Goal: Task Accomplishment & Management: Manage account settings

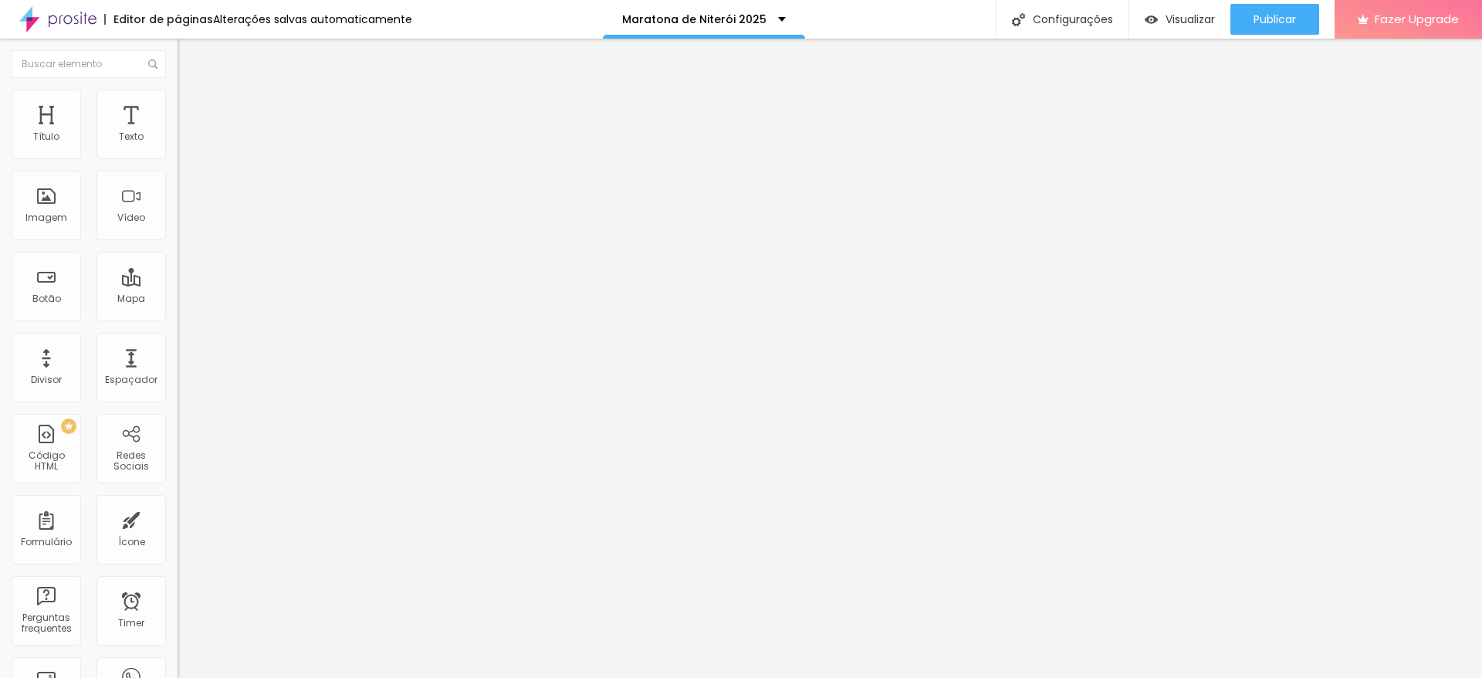
click at [191, 113] on span "Avançado" at bounding box center [216, 115] width 51 height 13
click at [178, 90] on img at bounding box center [185, 97] width 14 height 14
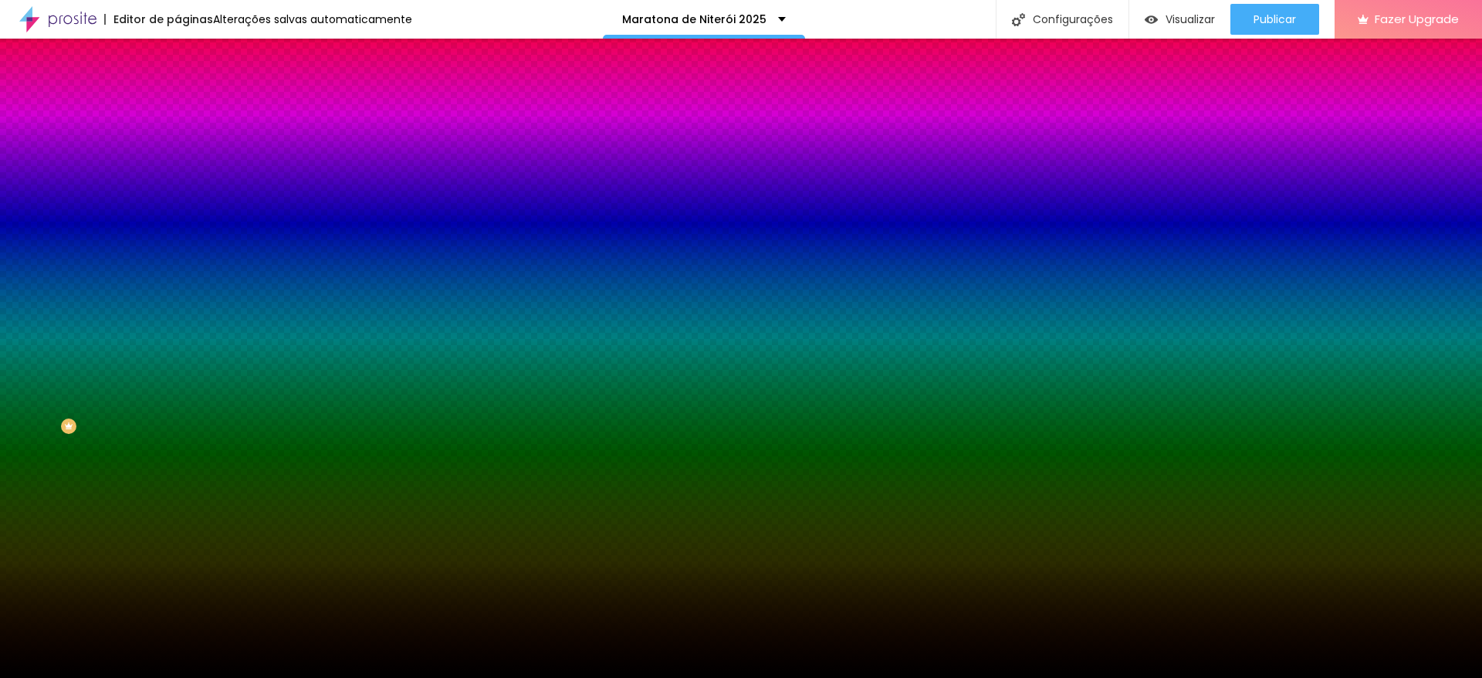
click at [178, 142] on span "Trocar imagem" at bounding box center [220, 135] width 84 height 13
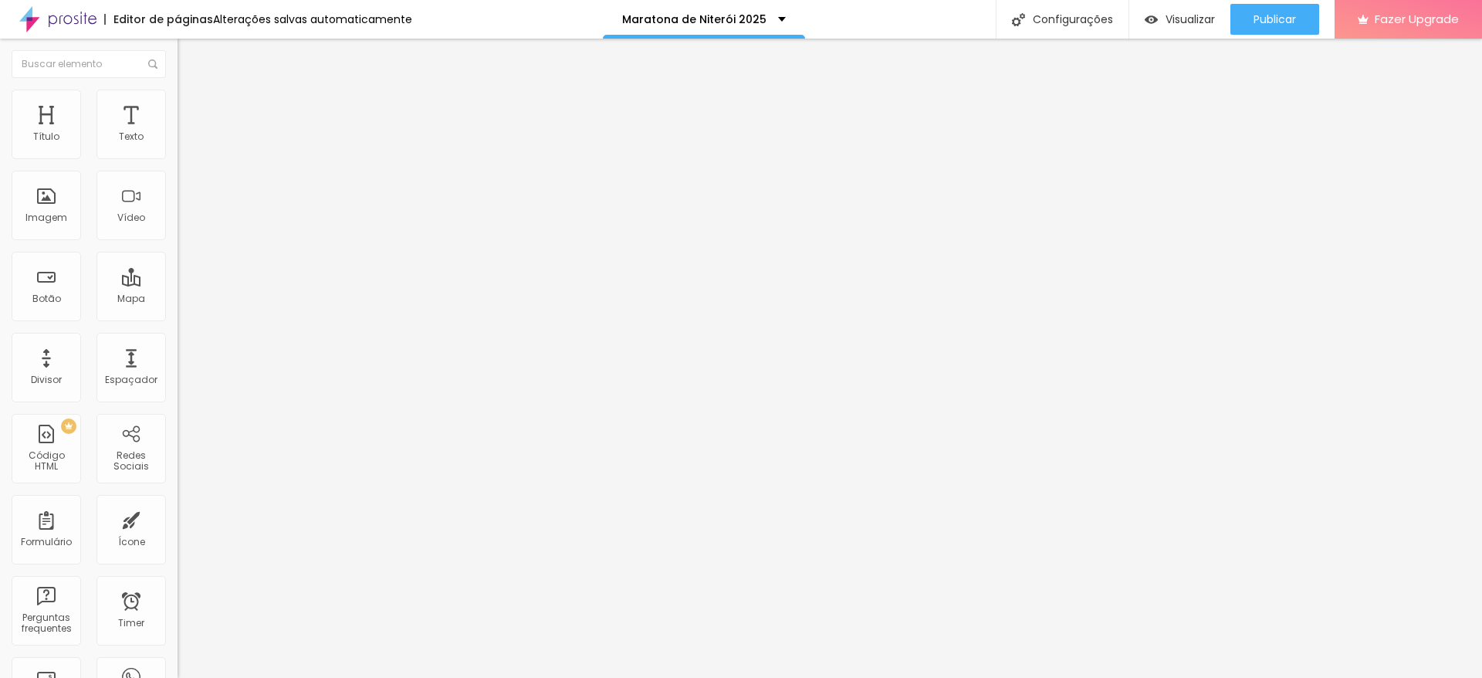
click at [191, 109] on span "Avançado" at bounding box center [216, 115] width 51 height 13
click at [178, 100] on li "Estilo" at bounding box center [267, 97] width 178 height 15
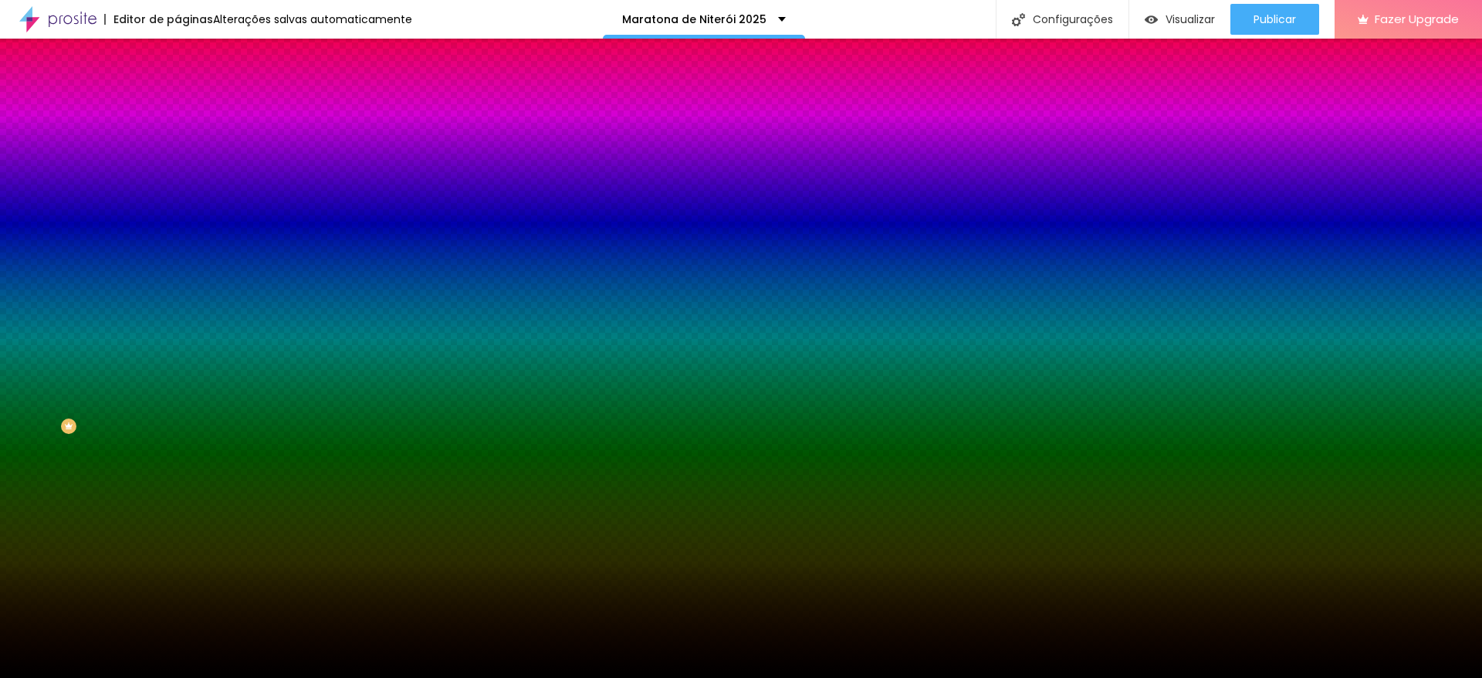
click at [178, 142] on span "Trocar imagem" at bounding box center [220, 135] width 84 height 13
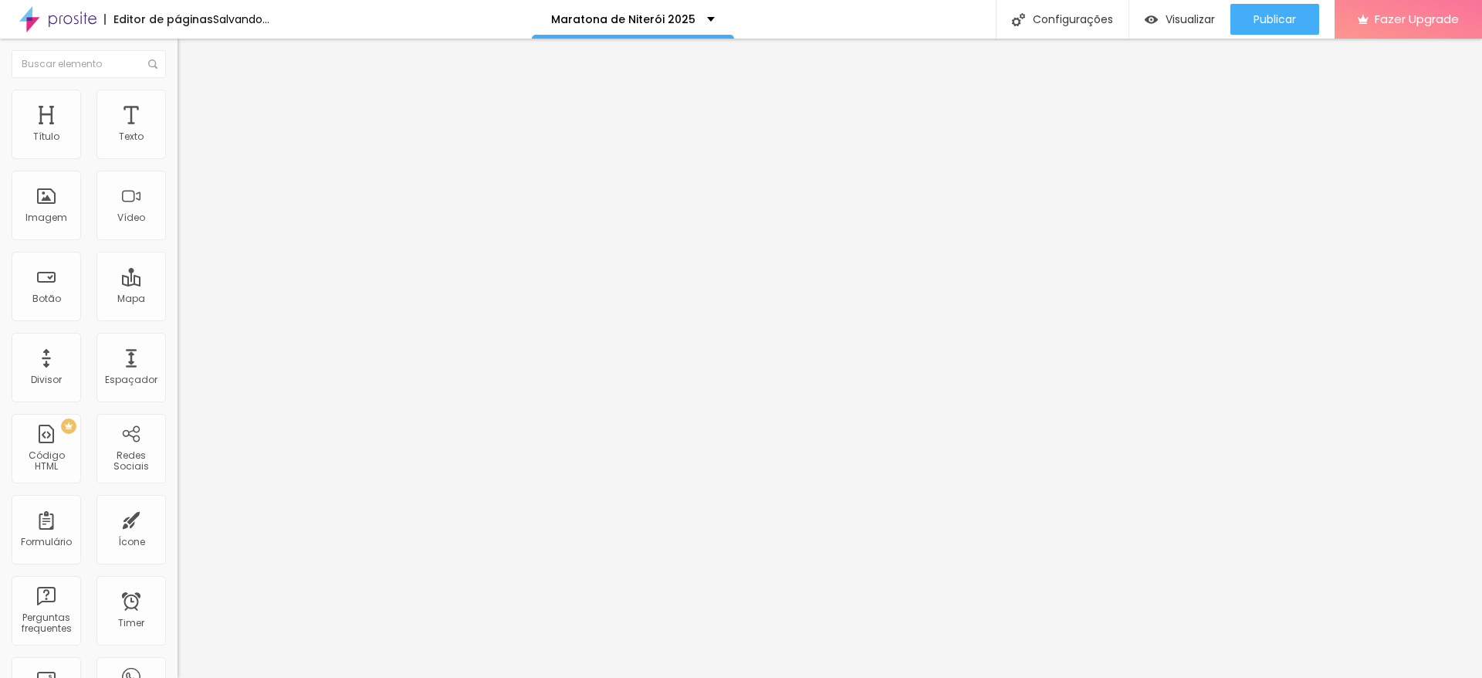
click at [178, 133] on span "Trocar imagem" at bounding box center [220, 126] width 84 height 13
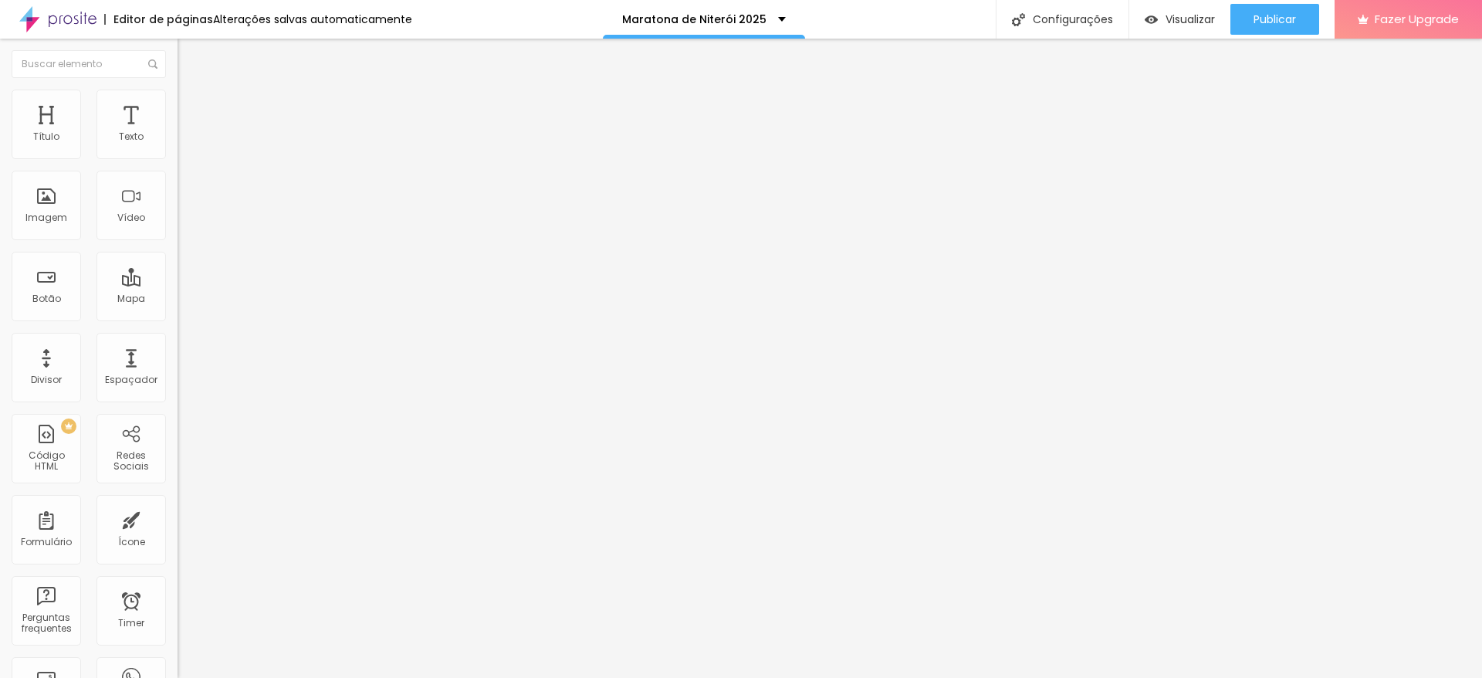
click at [178, 316] on input "[URL][DOMAIN_NAME]" at bounding box center [270, 308] width 185 height 15
drag, startPoint x: 19, startPoint y: 413, endPoint x: 175, endPoint y: 419, distance: 156.1
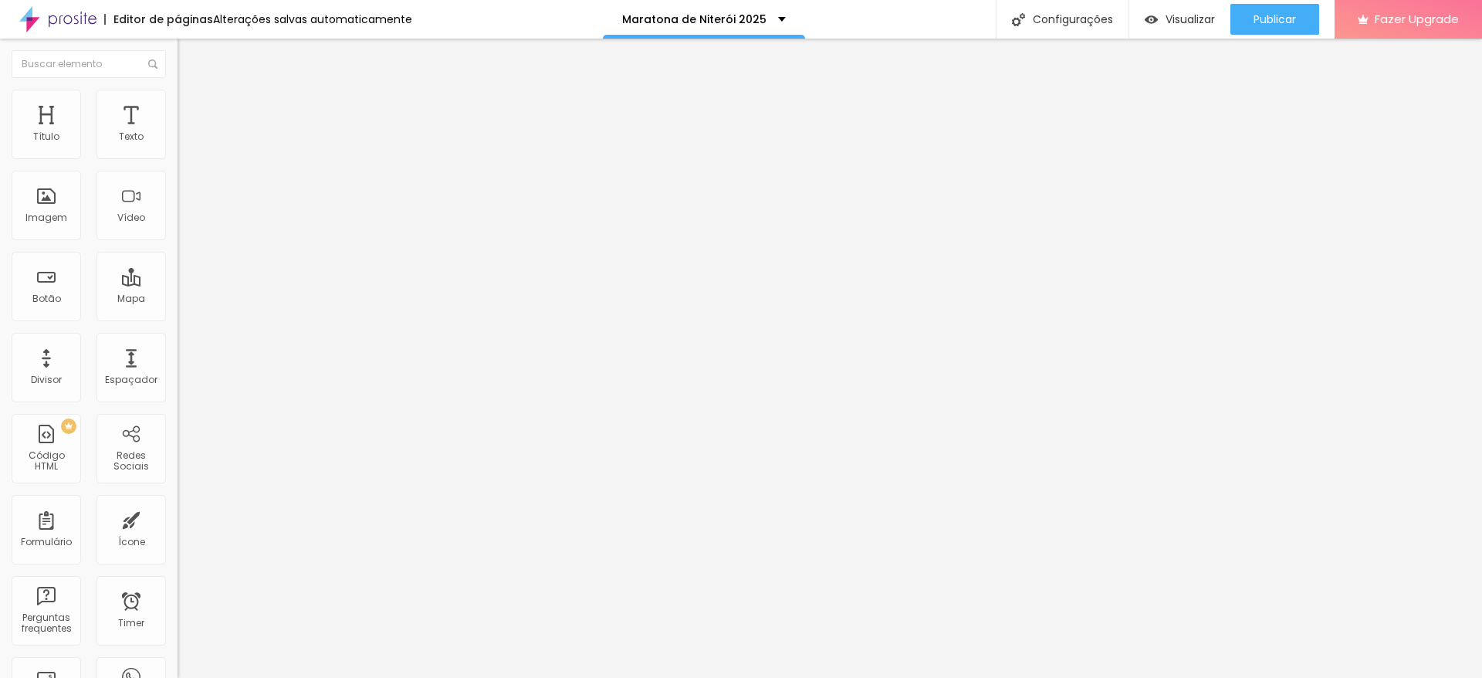
click at [178, 353] on div "Trocar imagem Descrição da imagem (Alt) Alinhamento Proporção Original Cinema 1…" at bounding box center [267, 236] width 178 height 232
paste input "[URL][DOMAIN_NAME]"
type input "[URL][DOMAIN_NAME]"
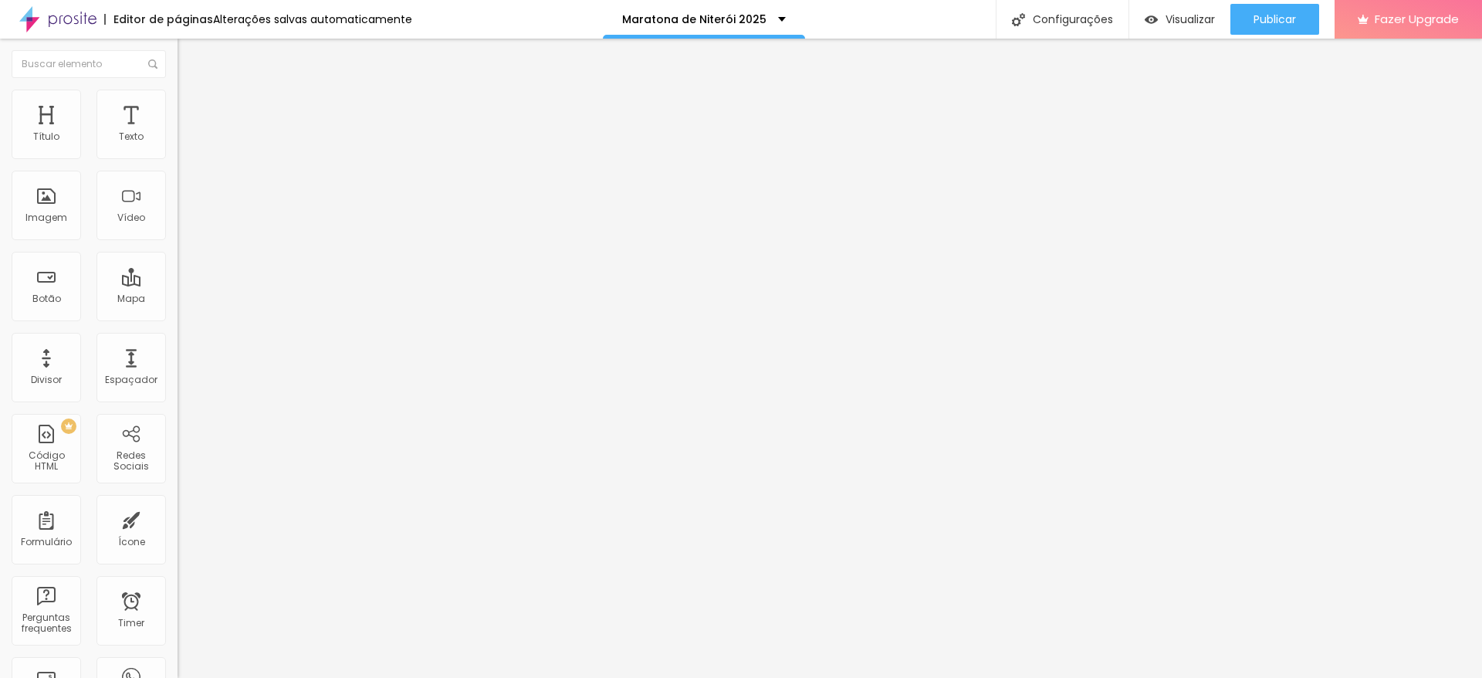
scroll to position [0, 0]
click at [1285, 17] on span "Publicar" at bounding box center [1275, 19] width 42 height 12
click at [262, 130] on img at bounding box center [266, 124] width 9 height 9
click at [178, 133] on span "Trocar imagem" at bounding box center [220, 126] width 84 height 13
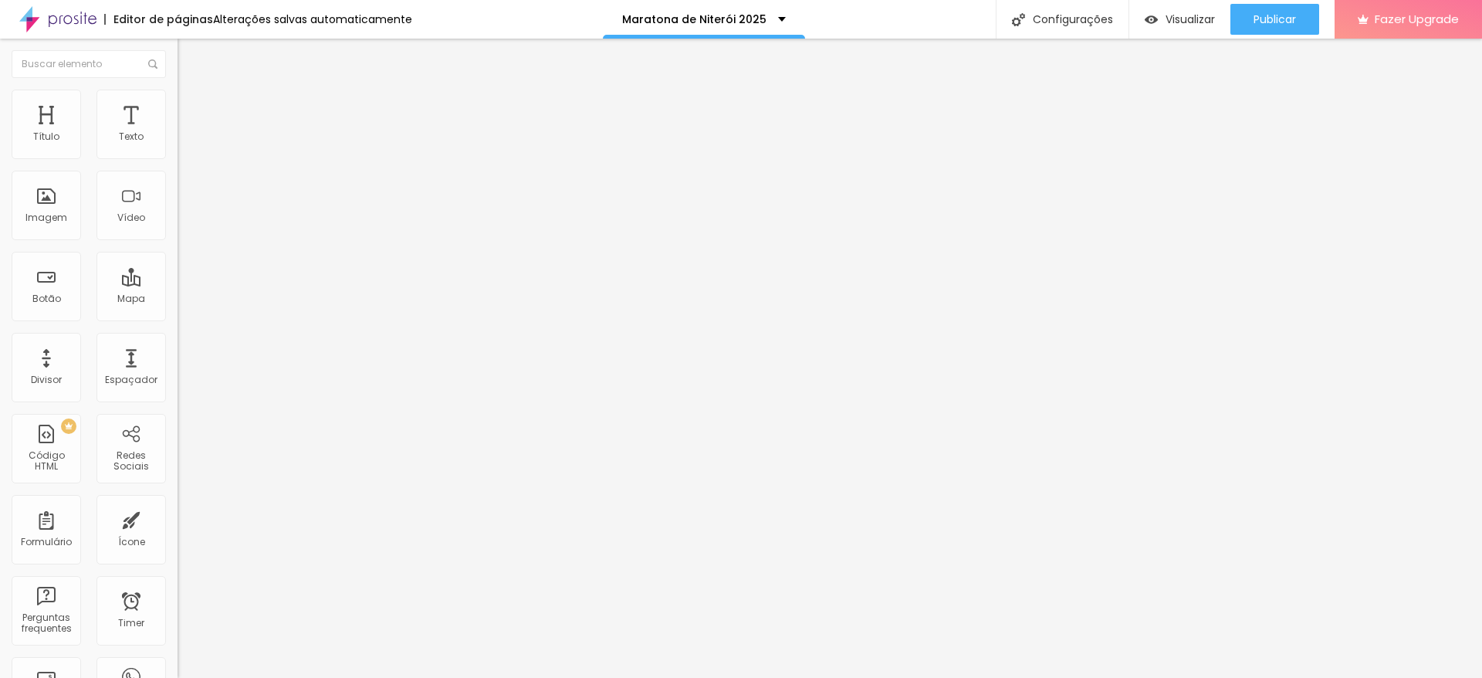
click at [178, 133] on span "Adicionar imagem" at bounding box center [228, 126] width 100 height 13
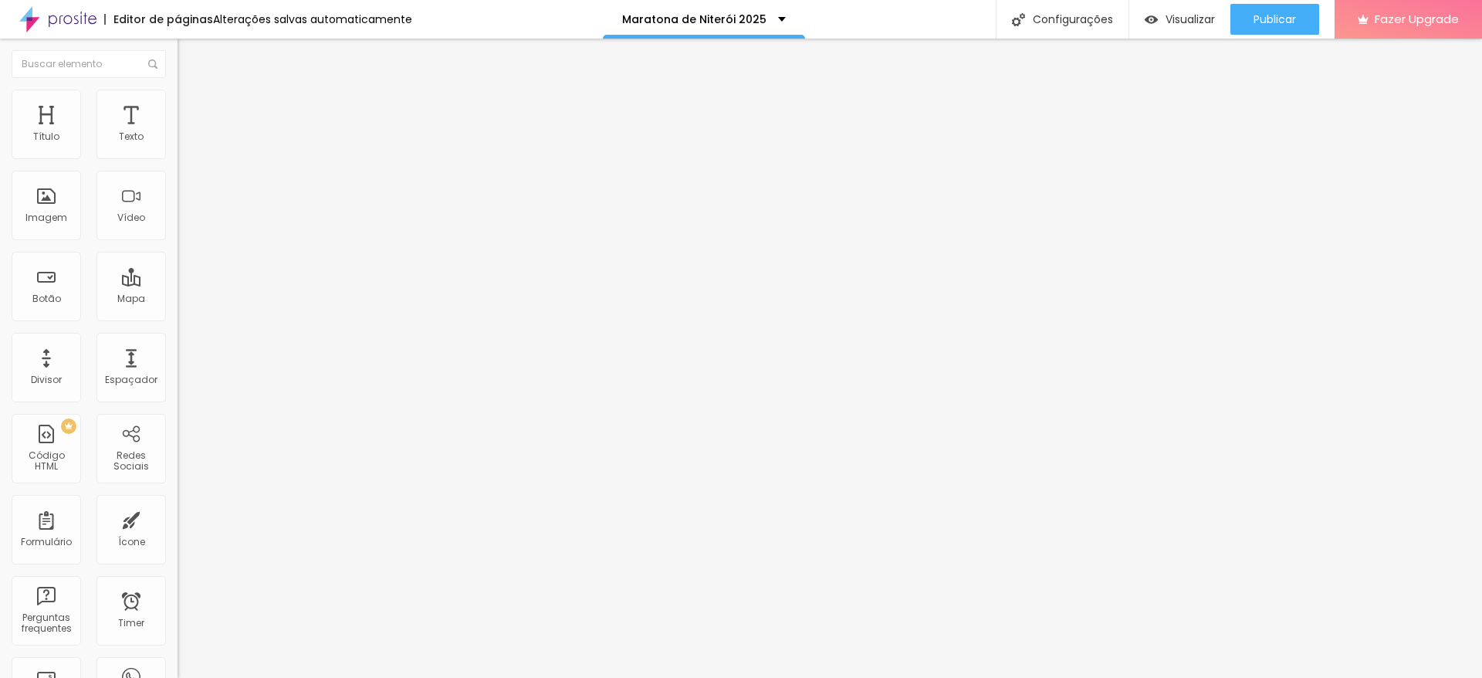
click at [178, 316] on input "[URL][DOMAIN_NAME]" at bounding box center [270, 308] width 185 height 15
drag, startPoint x: 18, startPoint y: 414, endPoint x: 165, endPoint y: 432, distance: 148.6
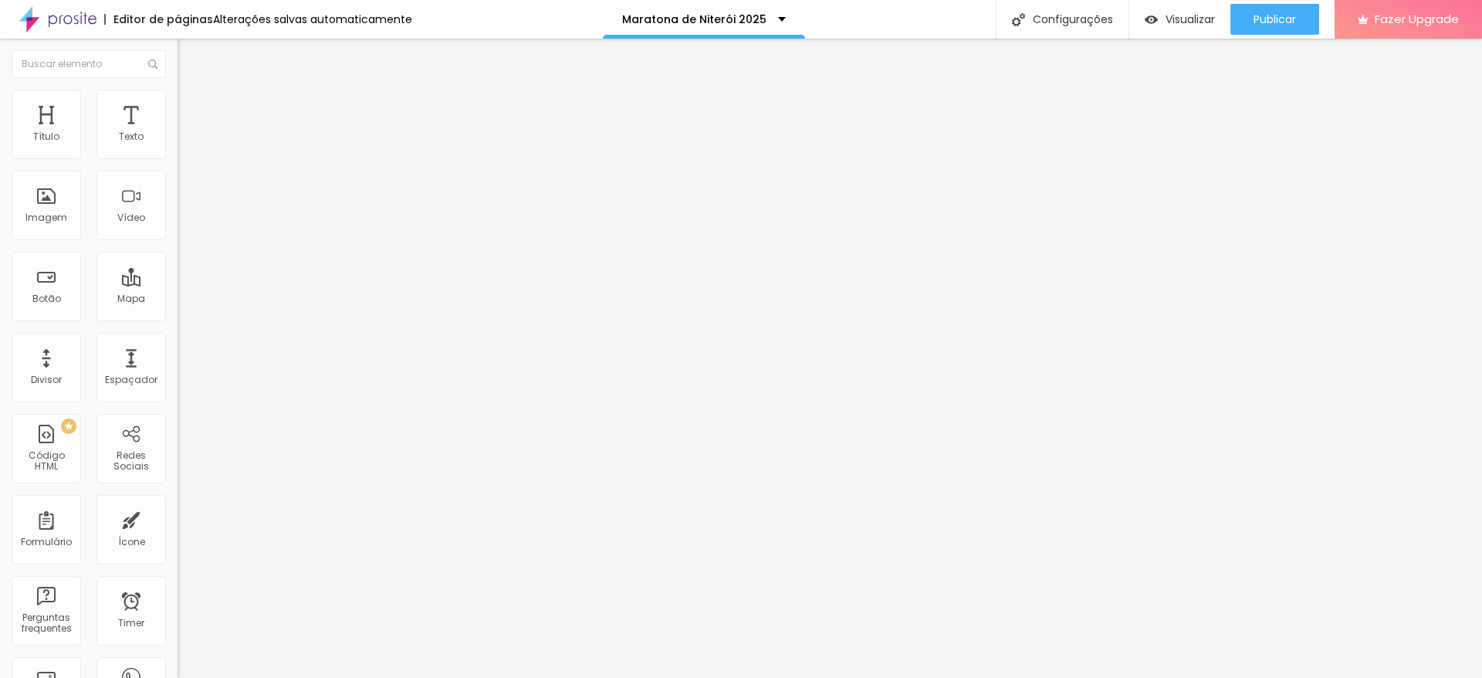
click at [178, 330] on div "URL [URL][DOMAIN_NAME]" at bounding box center [267, 311] width 178 height 38
click at [178, 145] on input "Click me" at bounding box center [270, 137] width 185 height 15
drag, startPoint x: 104, startPoint y: 173, endPoint x: 0, endPoint y: 174, distance: 104.2
click at [178, 174] on div "Texto Click me Alinhamento [GEOGRAPHIC_DATA] Link URL https:// Abrir em uma nov…" at bounding box center [267, 232] width 178 height 225
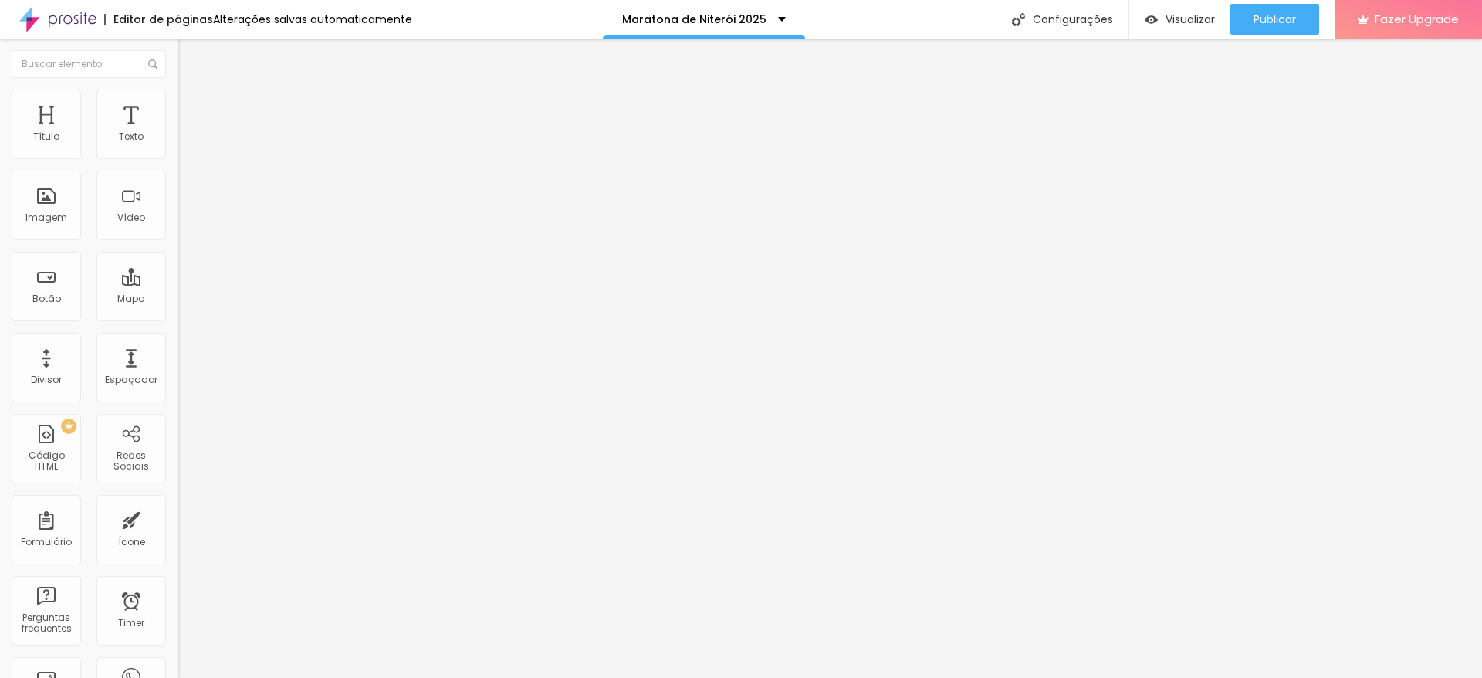
type input "download"
click at [178, 308] on input "https://" at bounding box center [270, 310] width 185 height 15
drag, startPoint x: 79, startPoint y: 308, endPoint x: 0, endPoint y: 319, distance: 79.5
click at [178, 319] on div "Texto download Alinhamento Tamanho Normal Pequeno Normal Grande Link URL https:…" at bounding box center [267, 232] width 178 height 225
paste input "[URL][DOMAIN_NAME]"
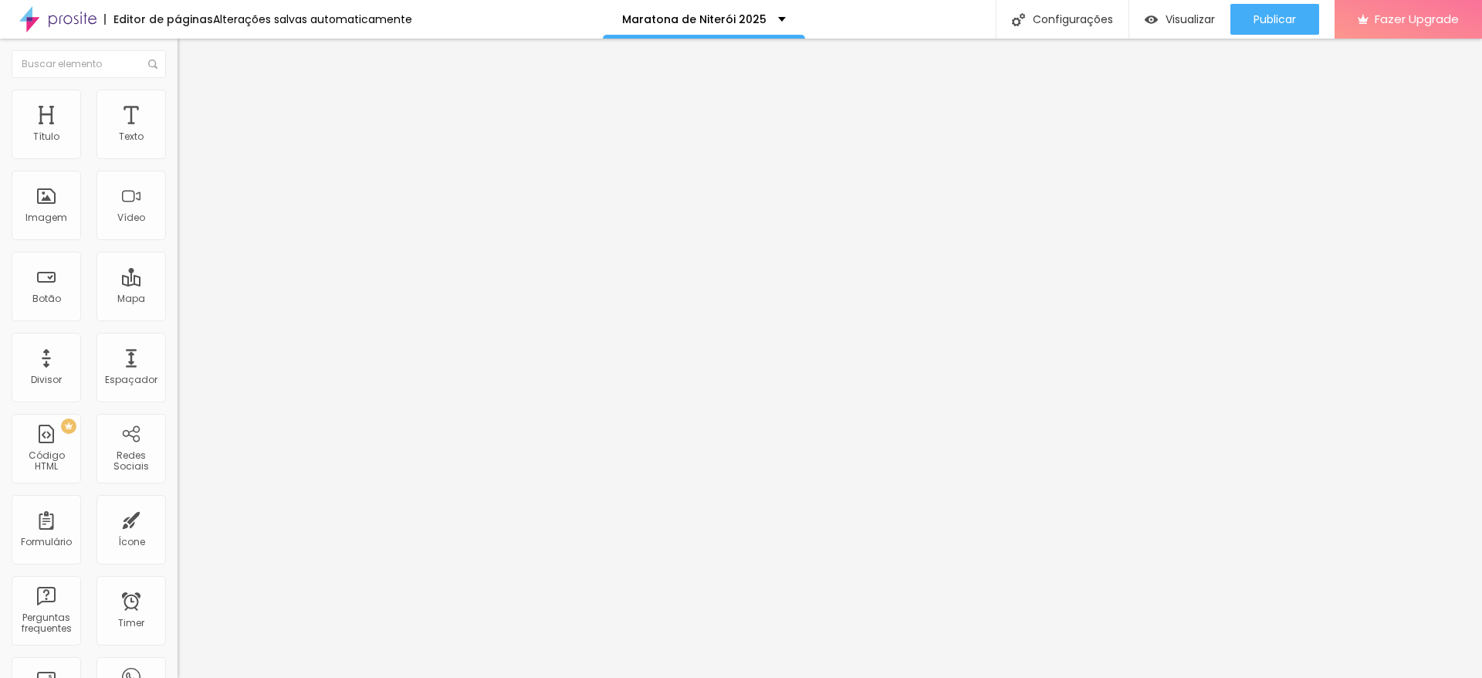
scroll to position [0, 266]
type input "[URL][DOMAIN_NAME]"
click at [1261, 22] on span "Publicar" at bounding box center [1275, 19] width 42 height 12
click at [54, 240] on div "Imagem" at bounding box center [46, 205] width 69 height 69
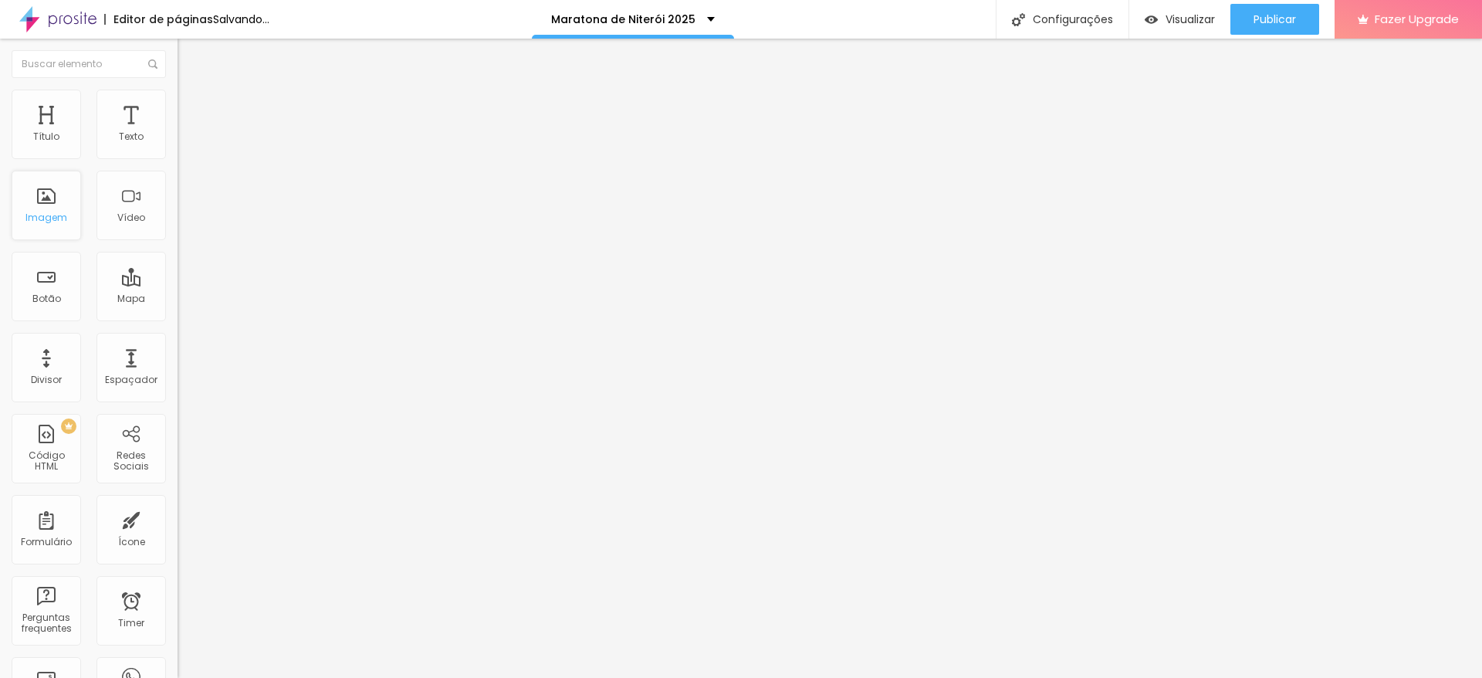
click at [54, 240] on div "Imagem" at bounding box center [46, 205] width 69 height 69
click at [178, 133] on span "Adicionar imagem" at bounding box center [228, 126] width 100 height 13
click at [52, 223] on div "Imagem" at bounding box center [46, 217] width 42 height 11
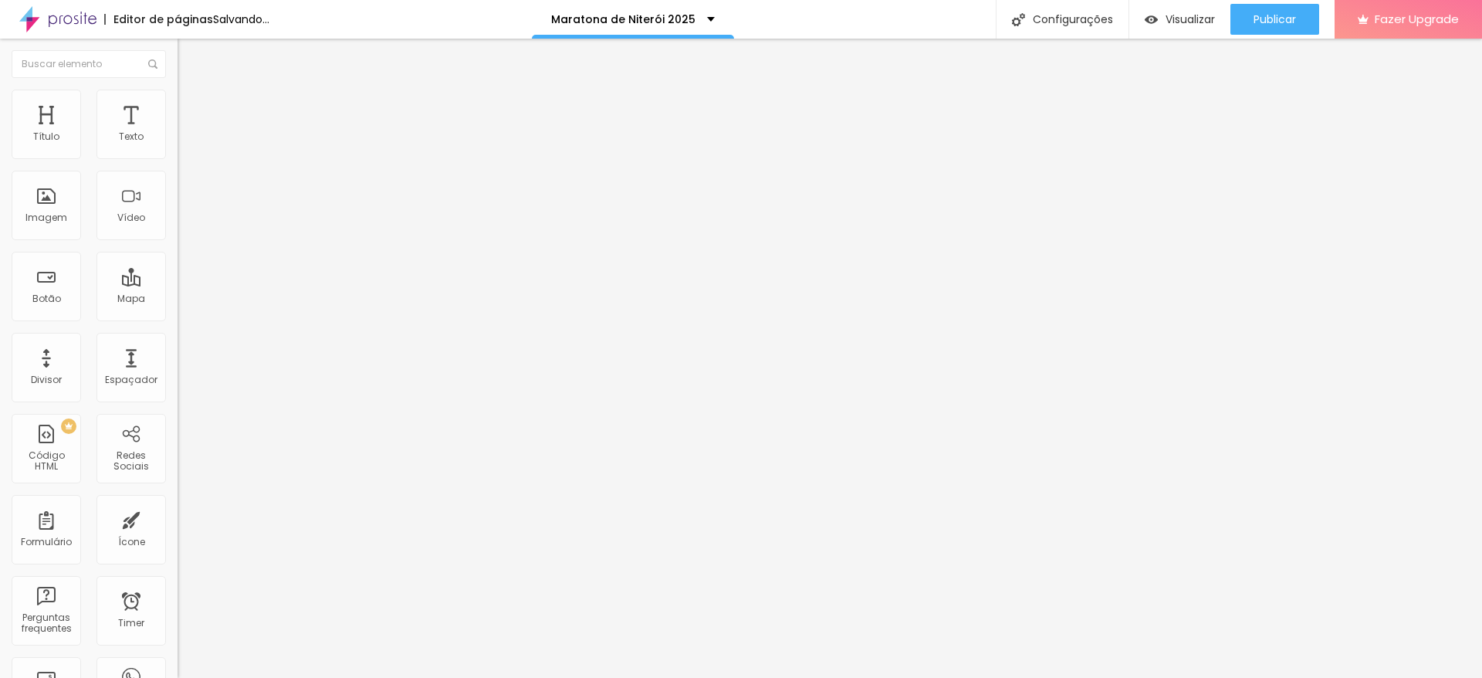
click at [178, 133] on span "Adicionar imagem" at bounding box center [228, 126] width 100 height 13
click at [178, 90] on li "Estilo" at bounding box center [267, 97] width 178 height 15
type input "85"
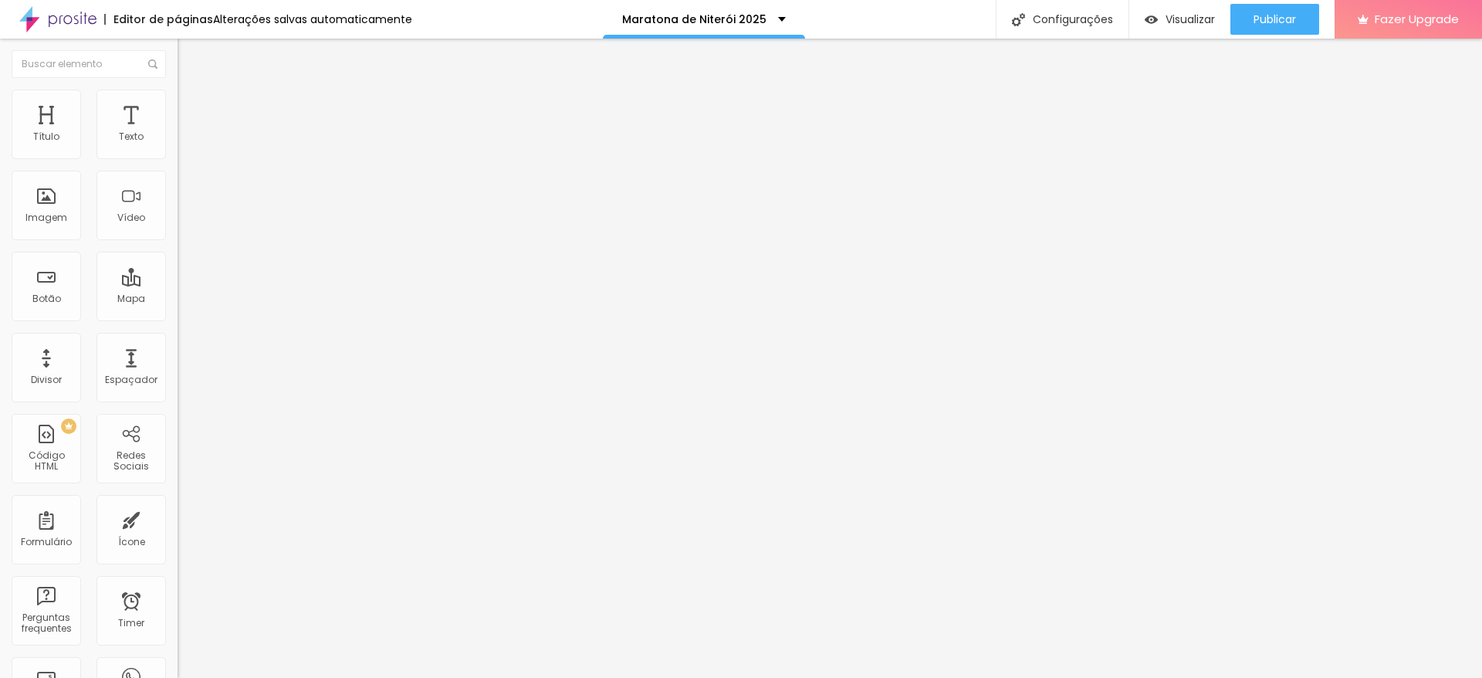
type input "85"
type input "75"
type input "80"
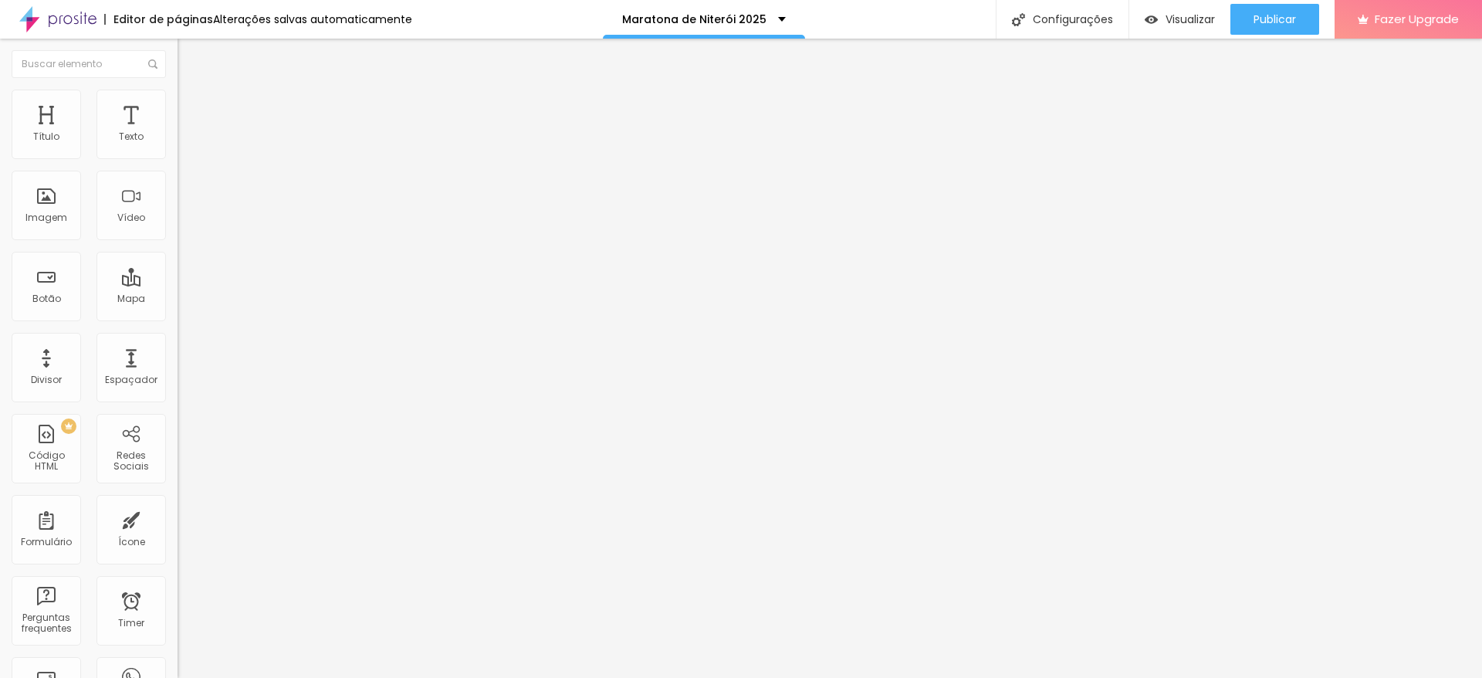
type input "85"
type input "90"
drag, startPoint x: 160, startPoint y: 164, endPoint x: 143, endPoint y: 166, distance: 17.1
type input "90"
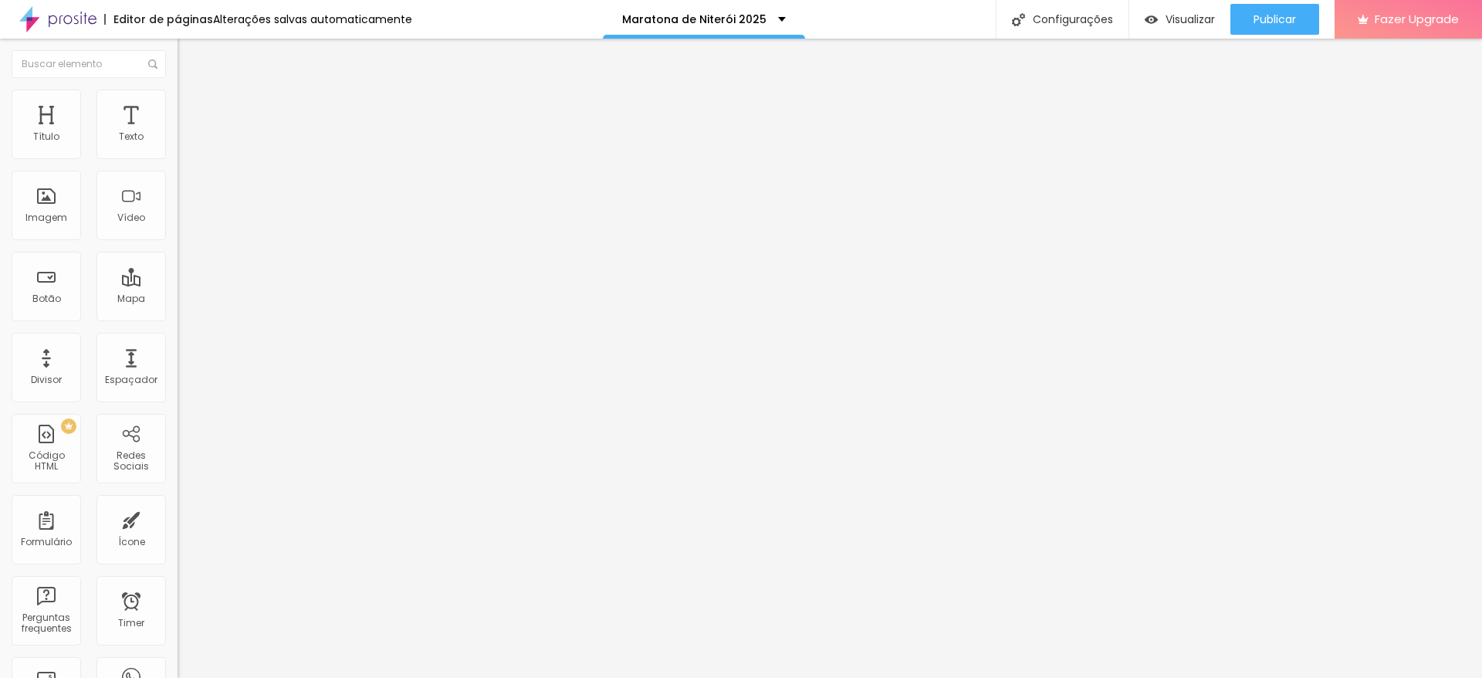
click at [178, 158] on input "range" at bounding box center [228, 152] width 100 height 12
click at [191, 109] on span "Avançado" at bounding box center [216, 115] width 51 height 13
type input "0"
type input "27"
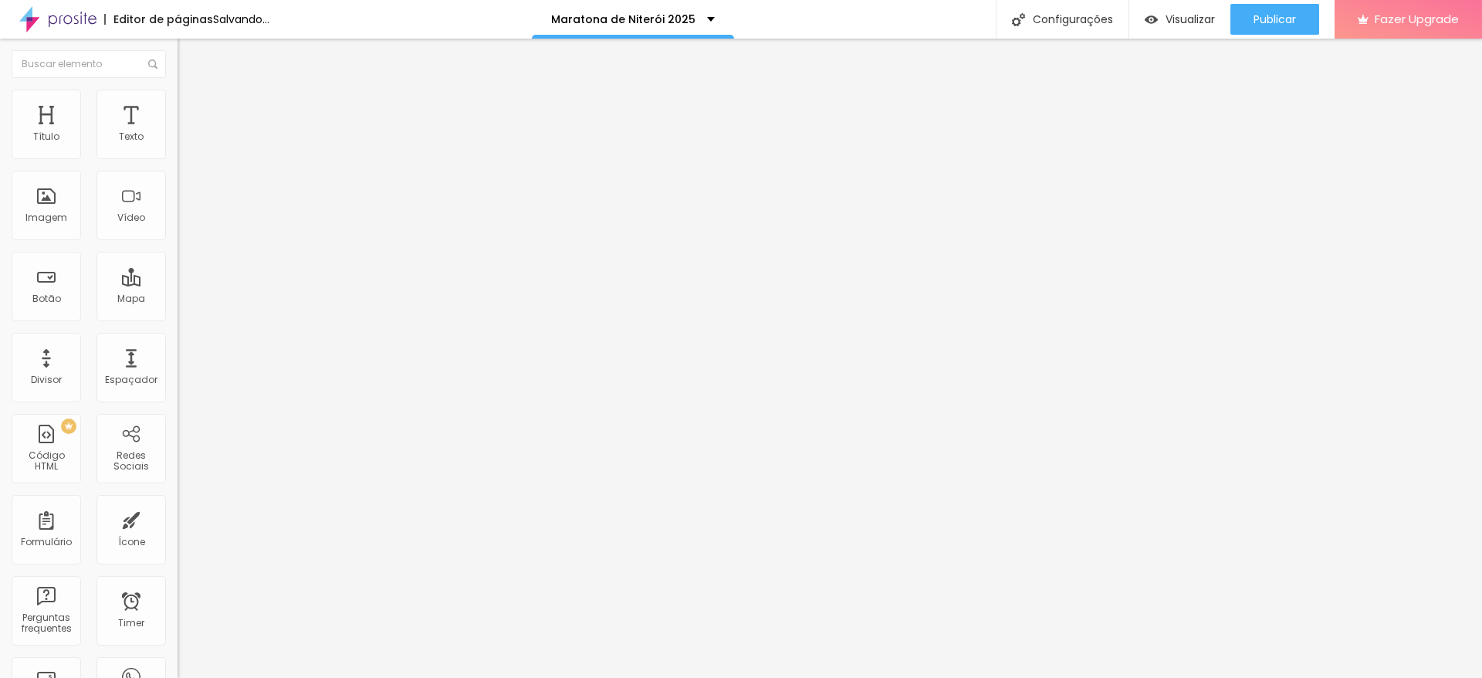
type input "27"
type input "89"
type input "100"
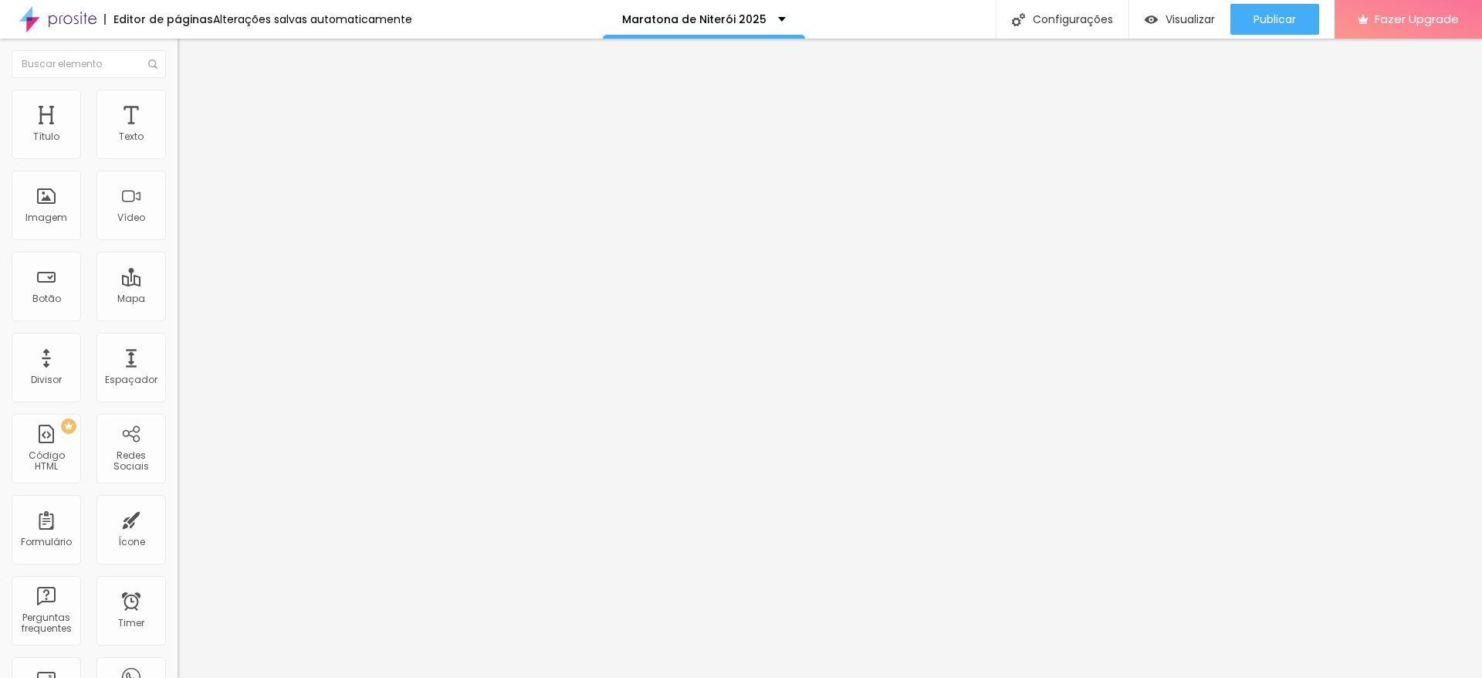
type input "0"
drag, startPoint x: 43, startPoint y: 181, endPoint x: 0, endPoint y: 181, distance: 43.2
type input "0"
click at [178, 518] on input "range" at bounding box center [228, 524] width 100 height 12
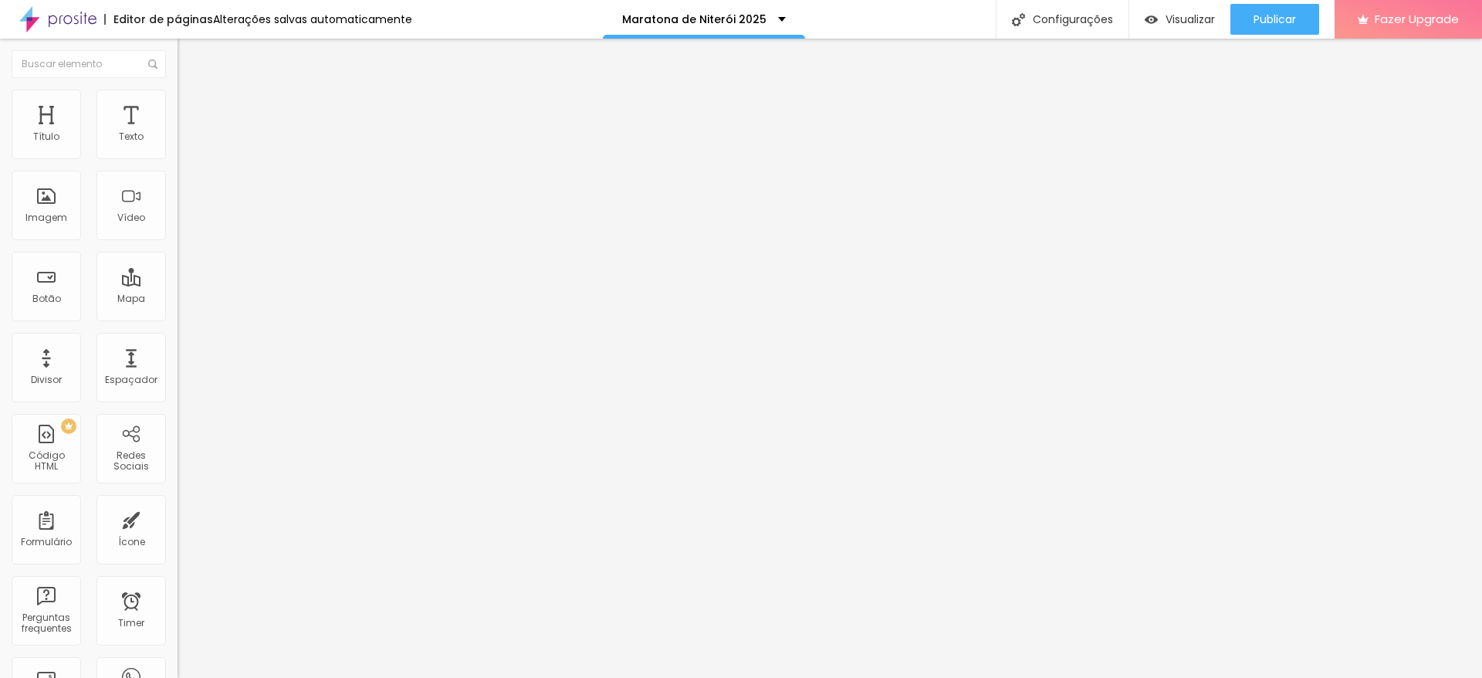
type input "0"
drag, startPoint x: 45, startPoint y: 148, endPoint x: 0, endPoint y: 115, distance: 55.7
type input "0"
click at [178, 300] on input "range" at bounding box center [228, 306] width 100 height 12
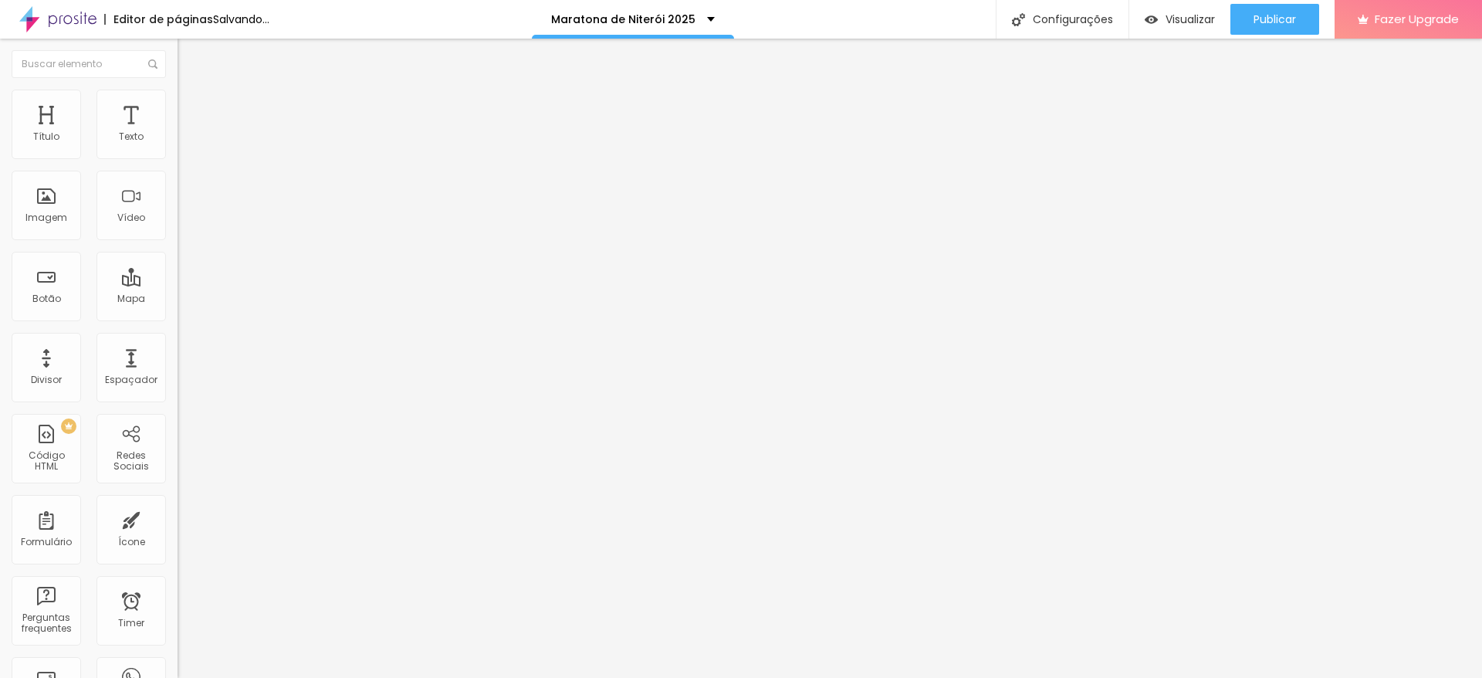
click at [178, 93] on li "Estilo" at bounding box center [267, 97] width 178 height 15
type input "70"
type input "60"
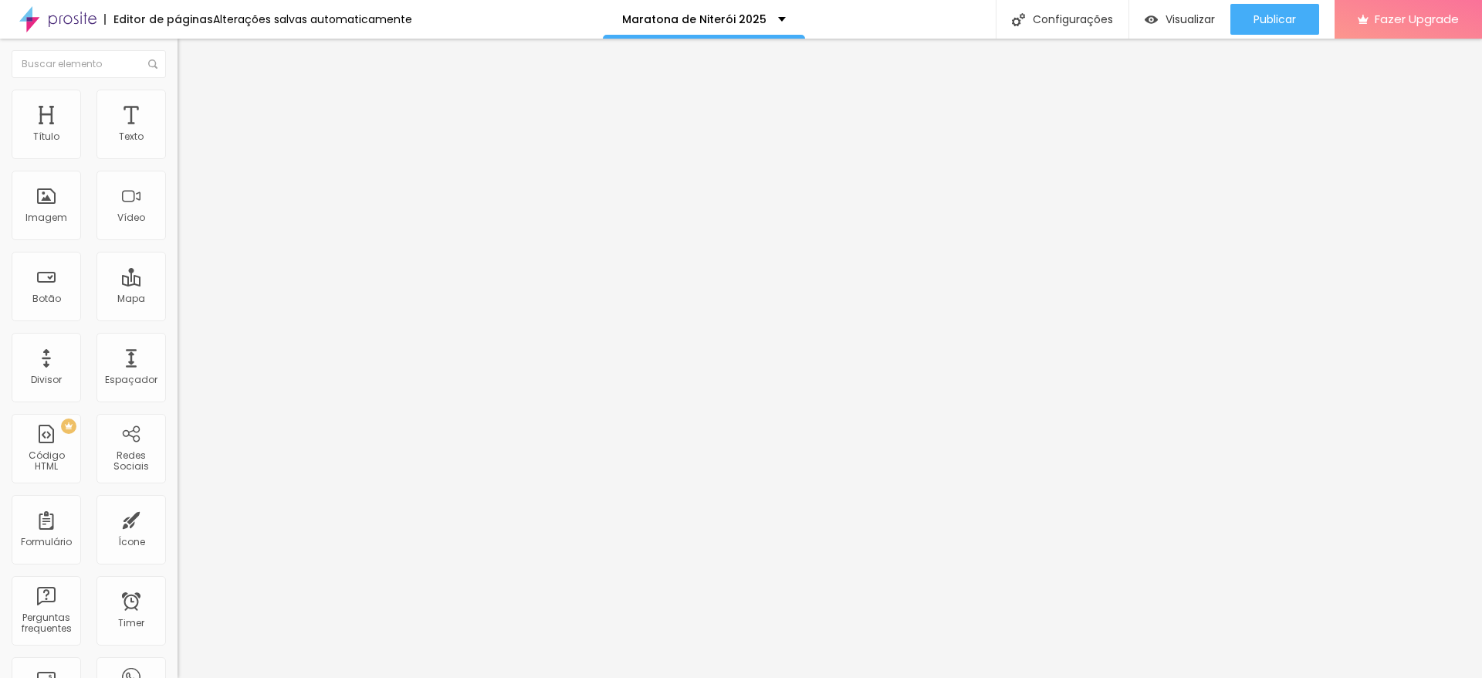
type input "55"
type input "50"
type input "55"
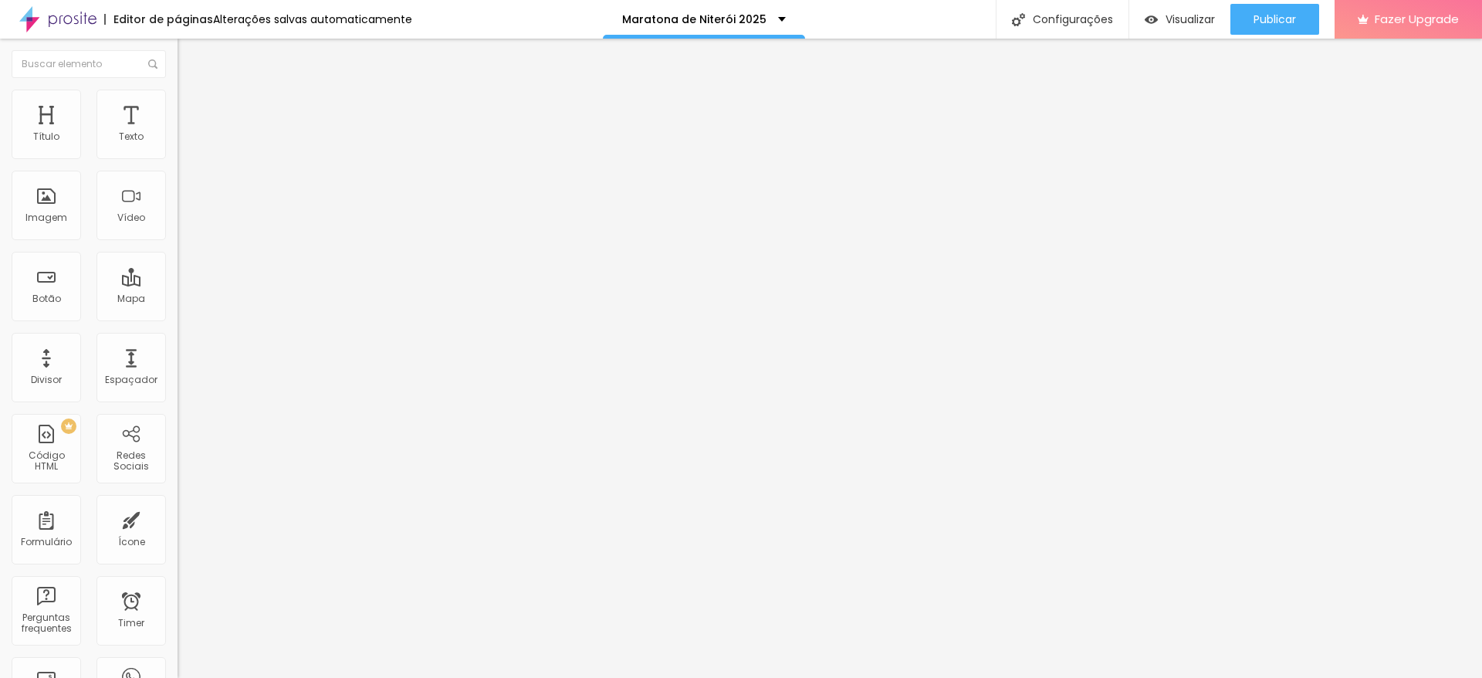
type input "55"
type input "60"
type input "65"
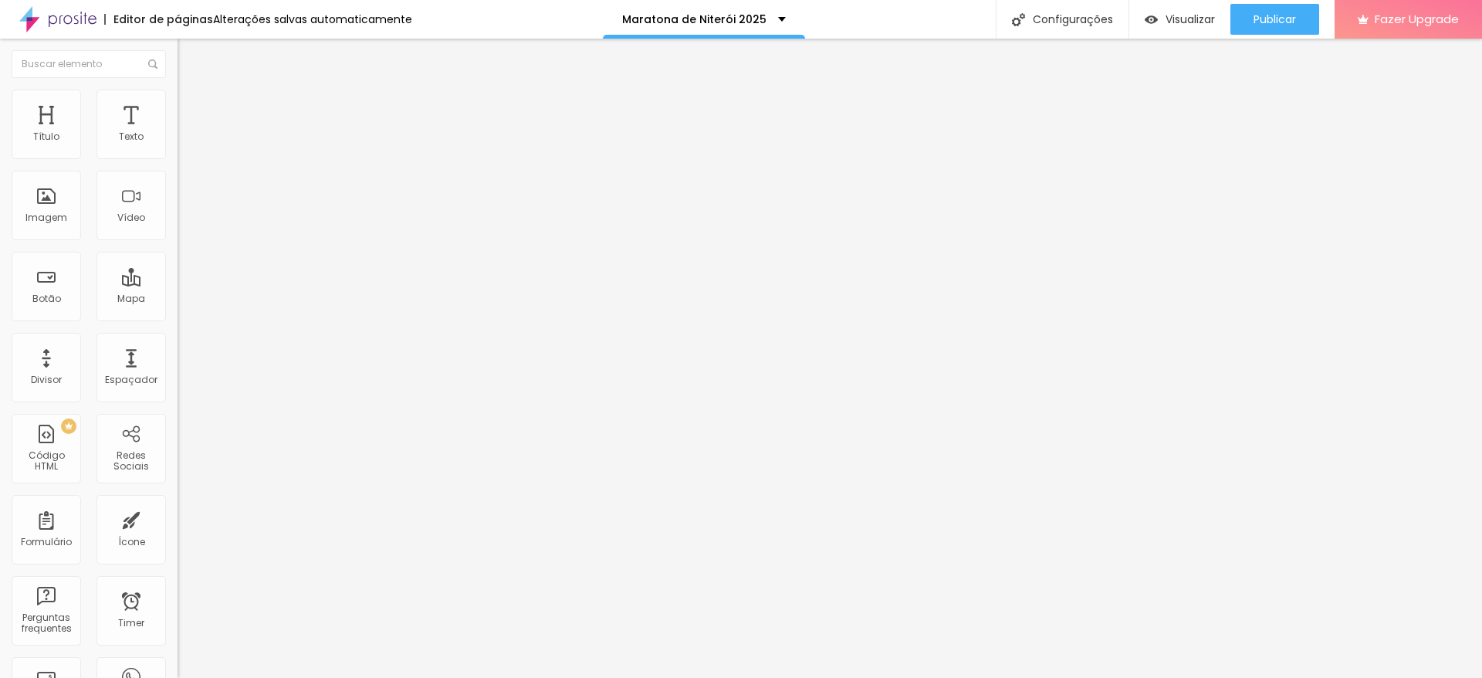
type input "70"
type input "75"
type input "80"
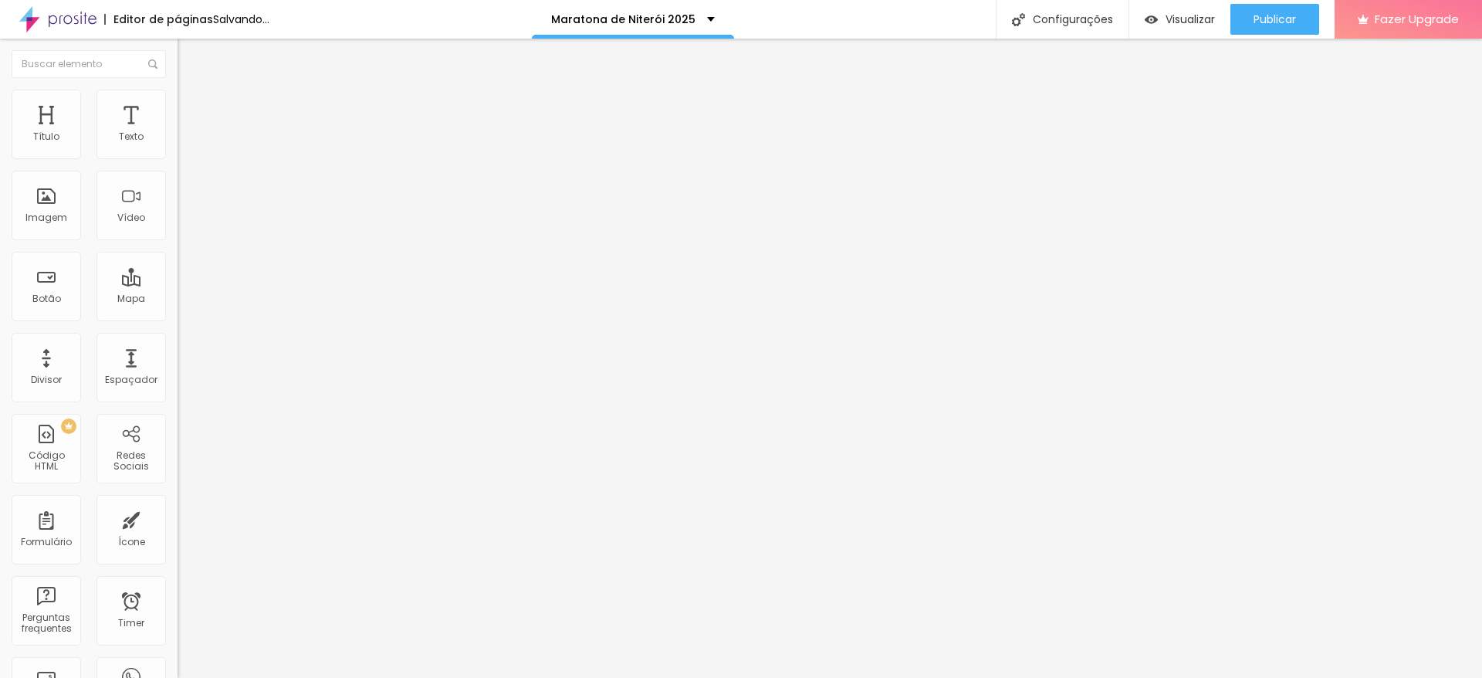
type input "80"
type input "85"
type input "80"
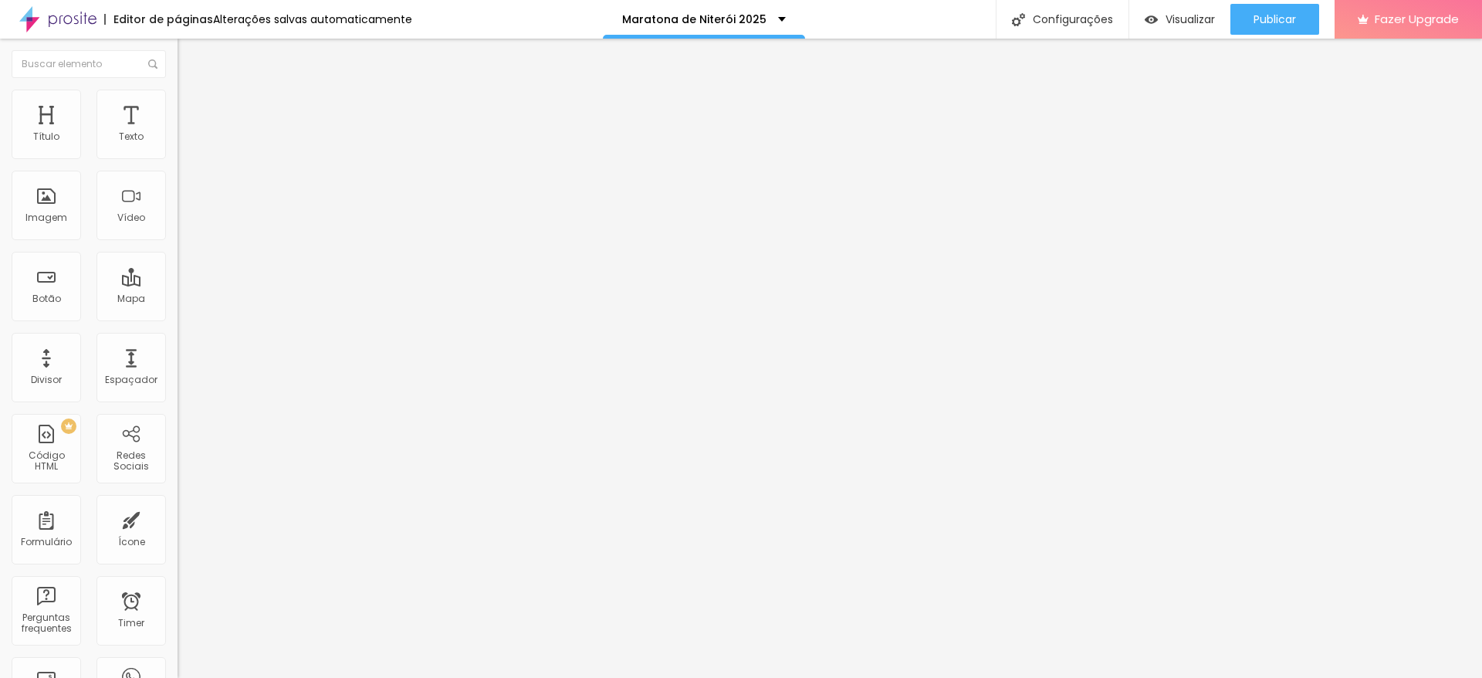
type input "75"
type input "70"
type input "65"
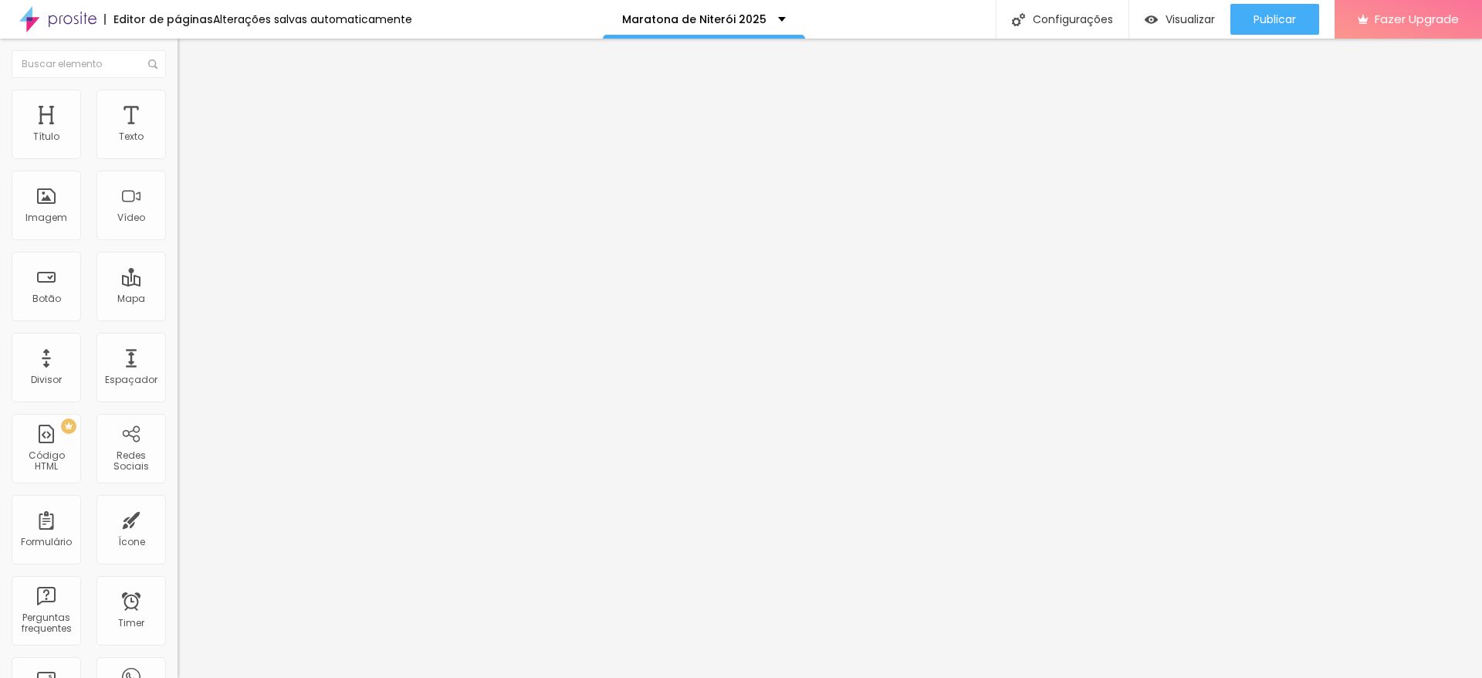
type input "65"
type input "60"
type input "55"
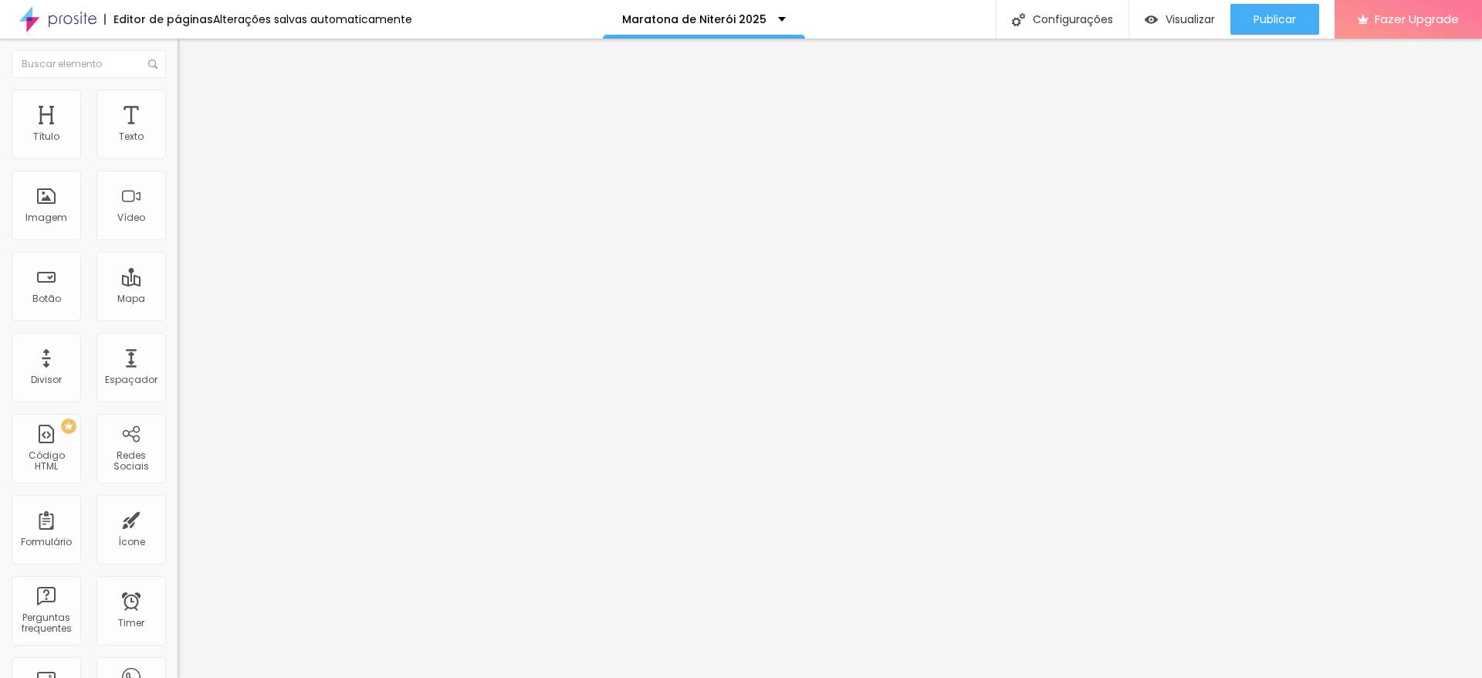
type input "50"
type input "45"
type input "40"
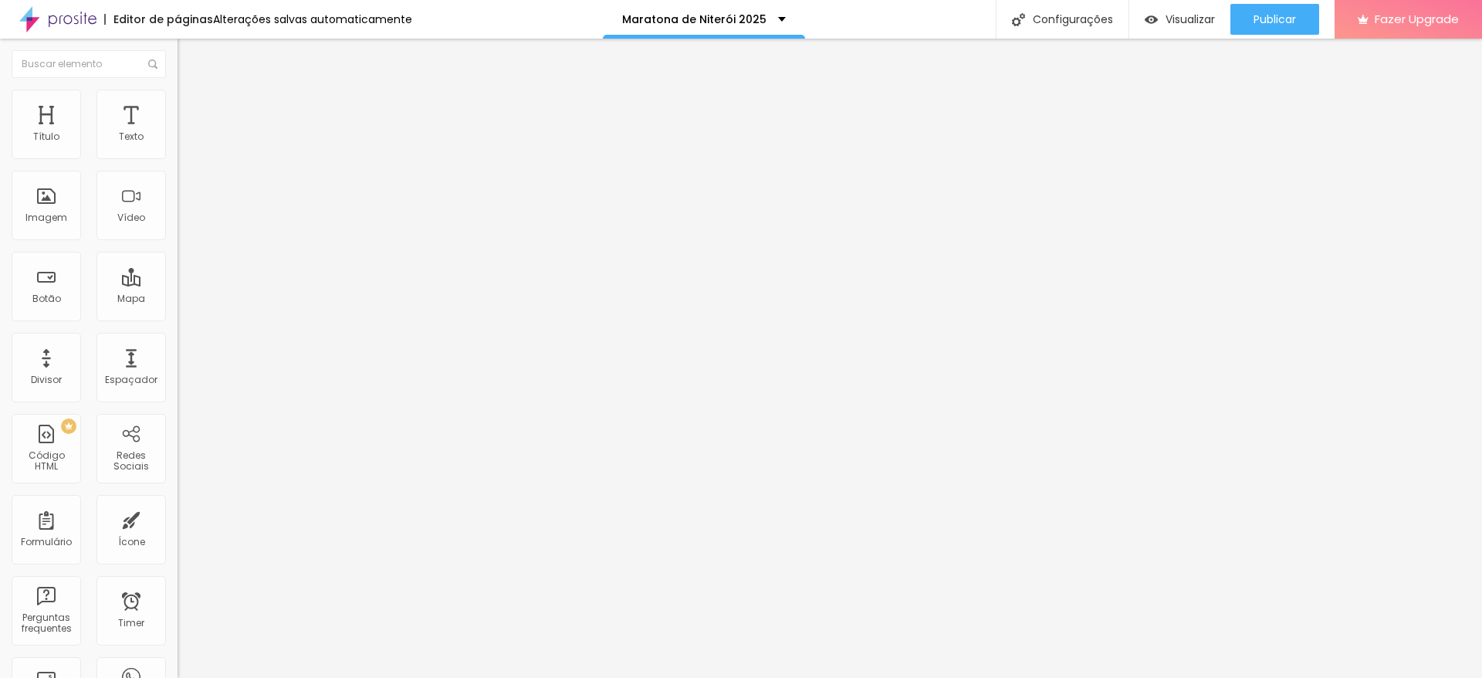
type input "40"
type input "35"
type input "30"
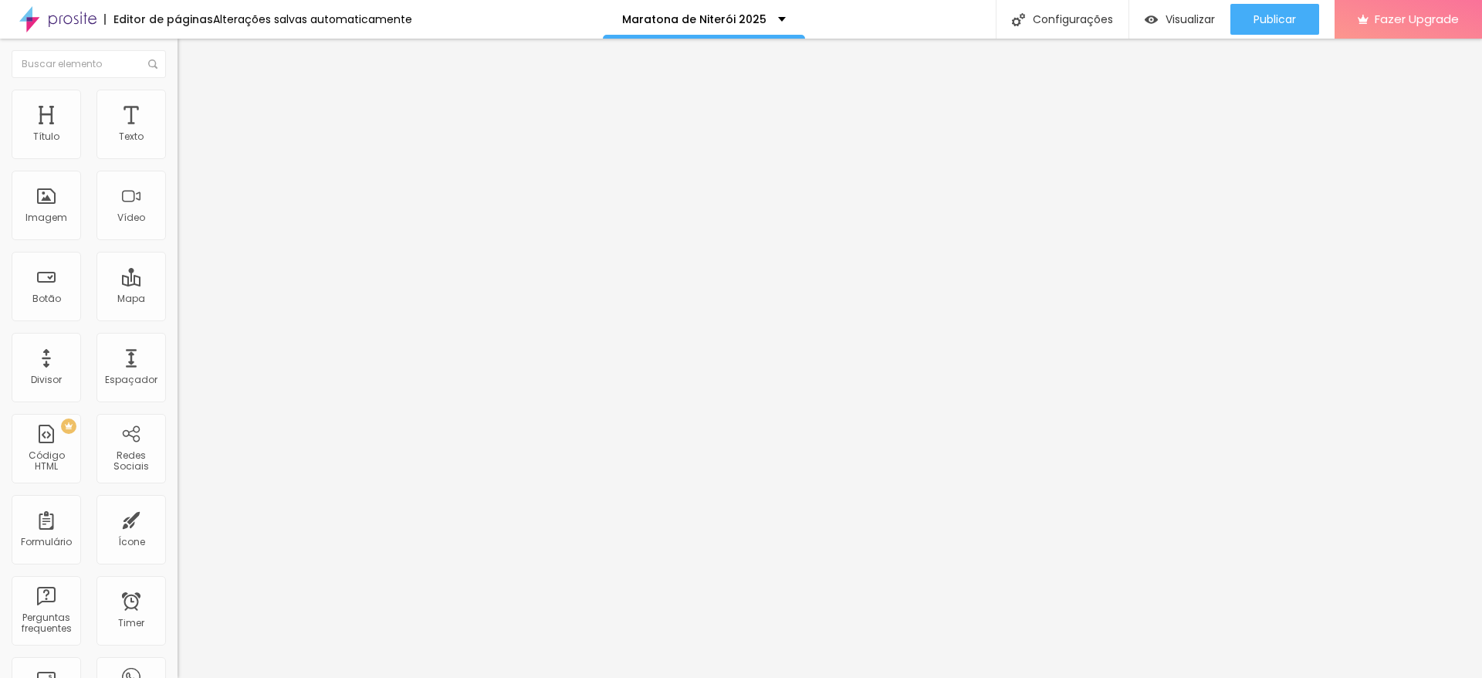
type input "25"
type input "20"
type input "15"
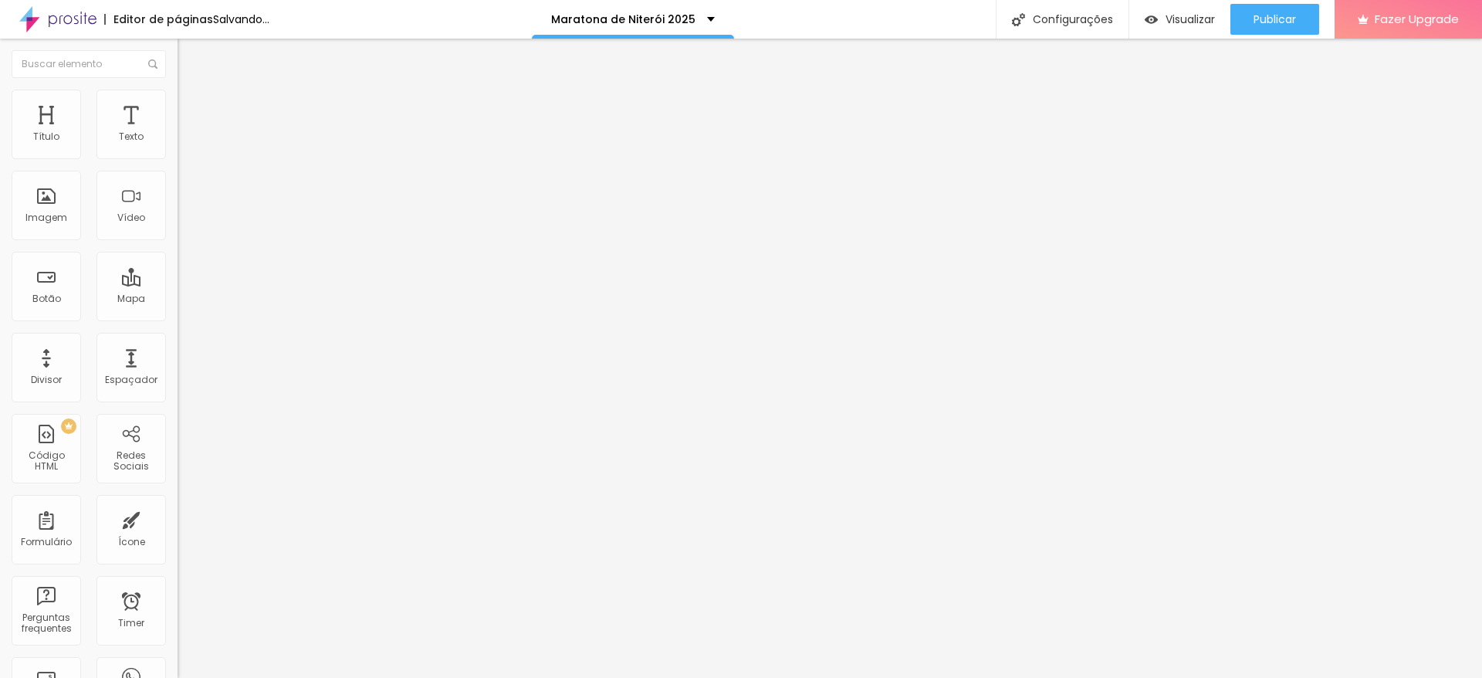
type input "15"
type input "10"
drag, startPoint x: 142, startPoint y: 164, endPoint x: 0, endPoint y: 151, distance: 142.6
type input "10"
click at [178, 151] on input "range" at bounding box center [228, 152] width 100 height 12
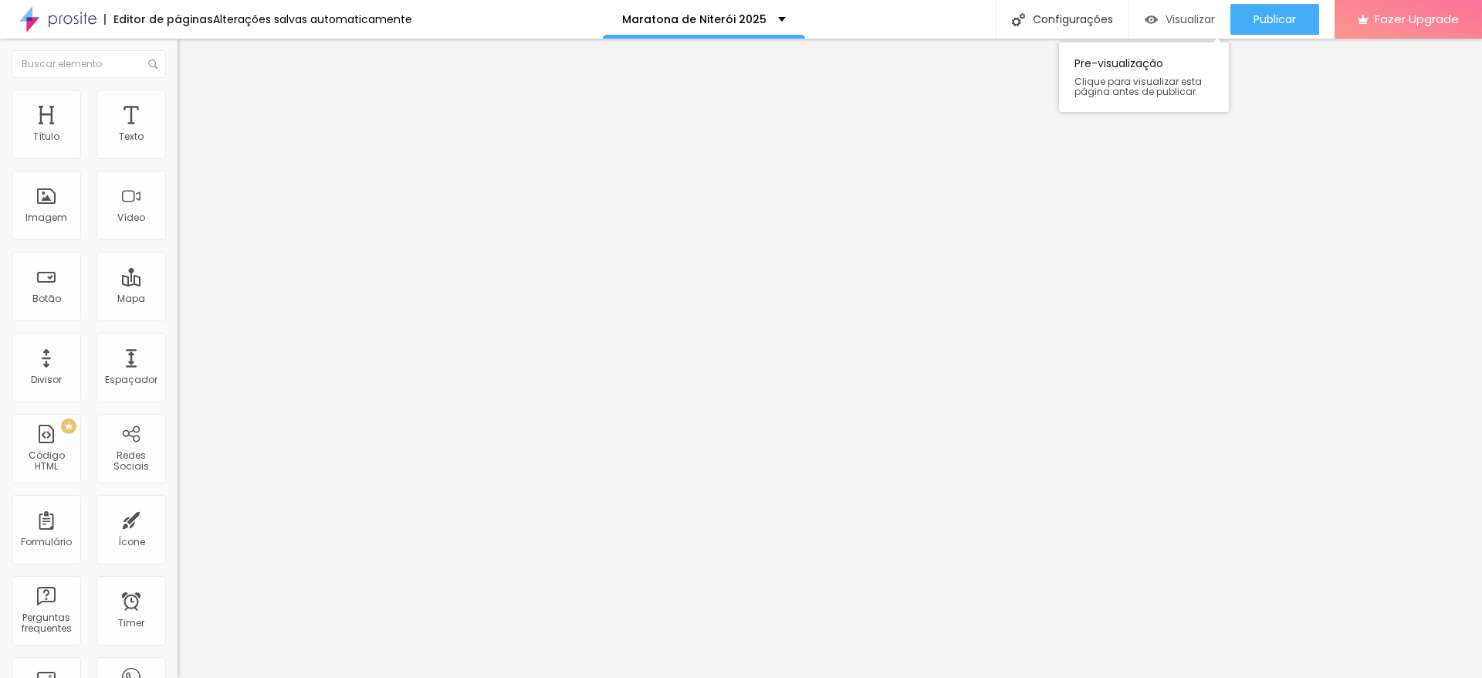
click at [1175, 22] on span "Visualizar" at bounding box center [1190, 19] width 49 height 12
click at [178, 133] on span "Trocar imagem" at bounding box center [220, 126] width 84 height 13
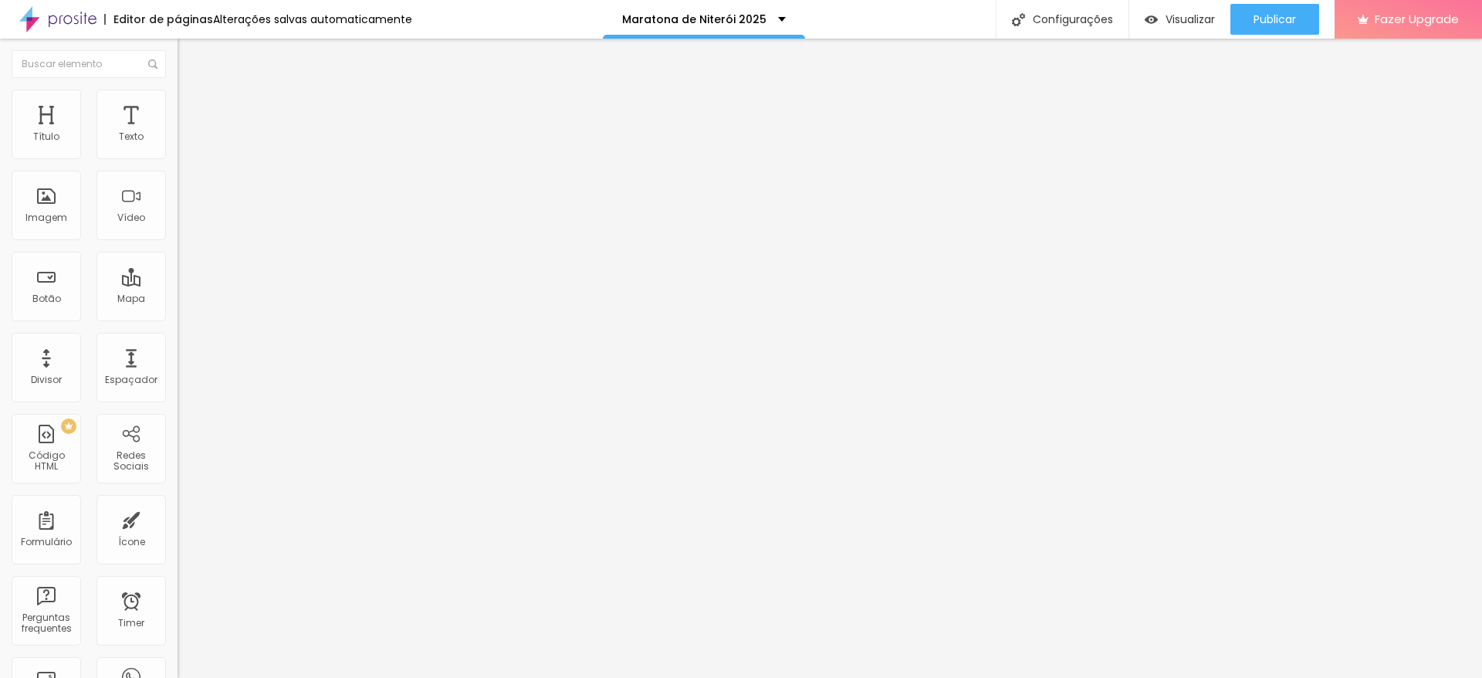
scroll to position [1, 0]
drag, startPoint x: 18, startPoint y: 418, endPoint x: 173, endPoint y: 438, distance: 156.6
click at [178, 353] on div "Trocar imagem Descrição da imagem (Alt) Alinhamento Proporção Original Cinema 1…" at bounding box center [267, 236] width 178 height 232
click at [178, 482] on div "Editar Imagem Conteúdo Estilo Avançado Trocar imagem Descrição da imagem (Alt) …" at bounding box center [267, 358] width 178 height 639
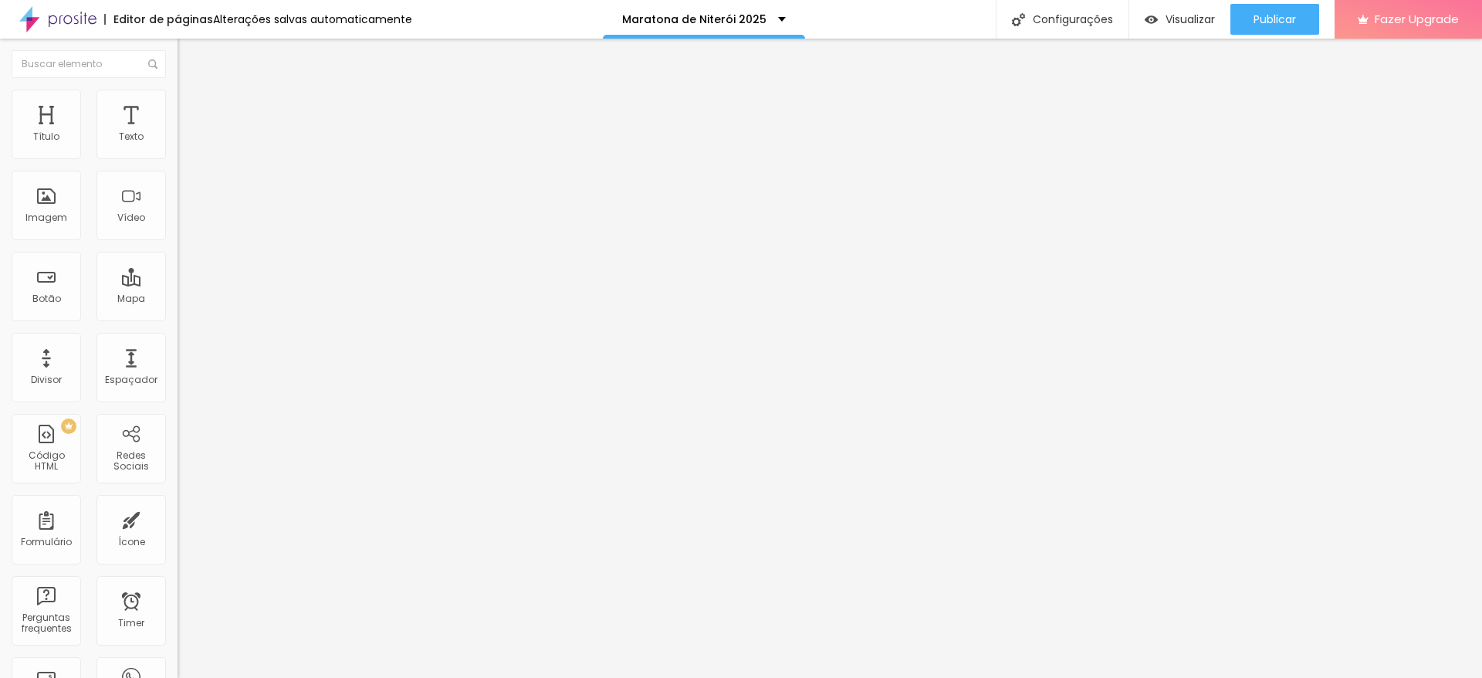
click at [178, 292] on div "Link" at bounding box center [267, 287] width 178 height 9
click at [1278, 29] on div "Publicar" at bounding box center [1275, 19] width 42 height 31
click at [1193, 27] on div "Visualizar" at bounding box center [1180, 19] width 70 height 31
click at [178, 133] on span "Trocar imagem" at bounding box center [220, 126] width 84 height 13
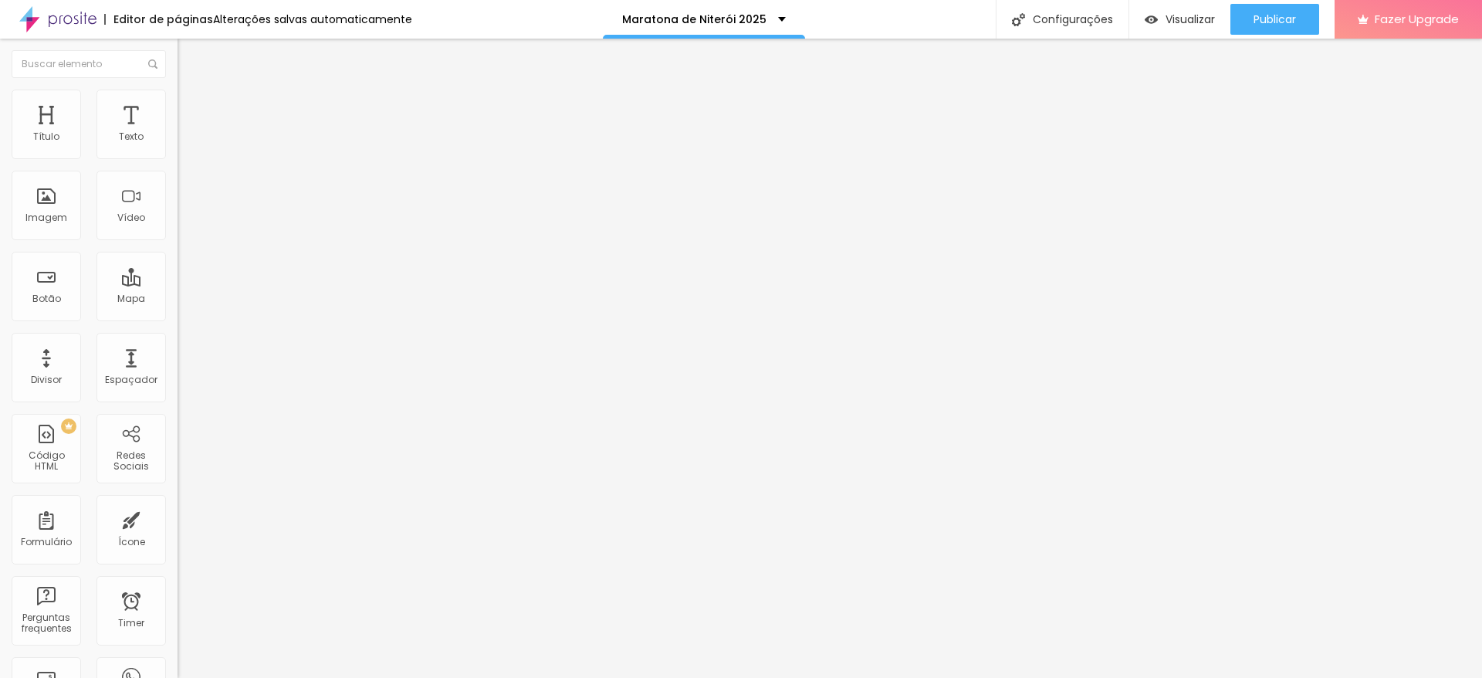
click at [178, 133] on span "Trocar imagem" at bounding box center [220, 126] width 84 height 13
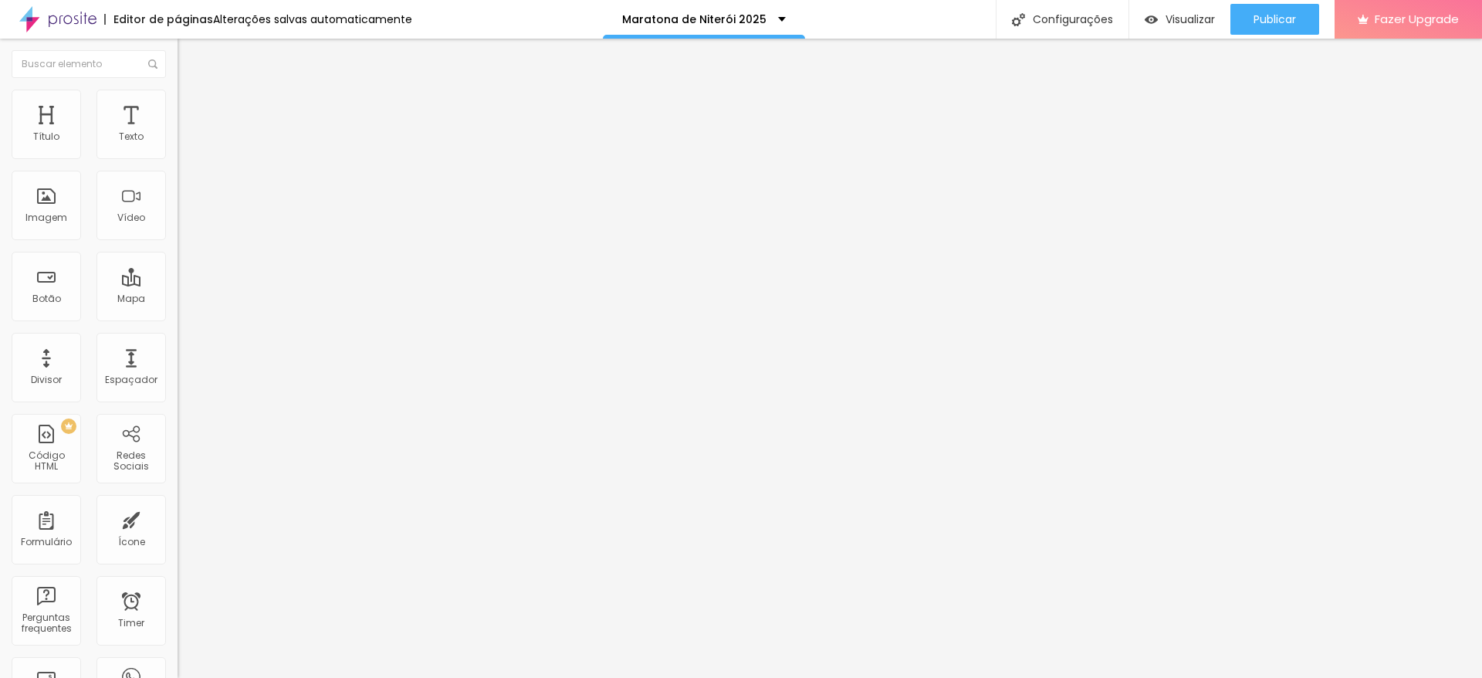
click at [178, 133] on span "Trocar imagem" at bounding box center [220, 126] width 84 height 13
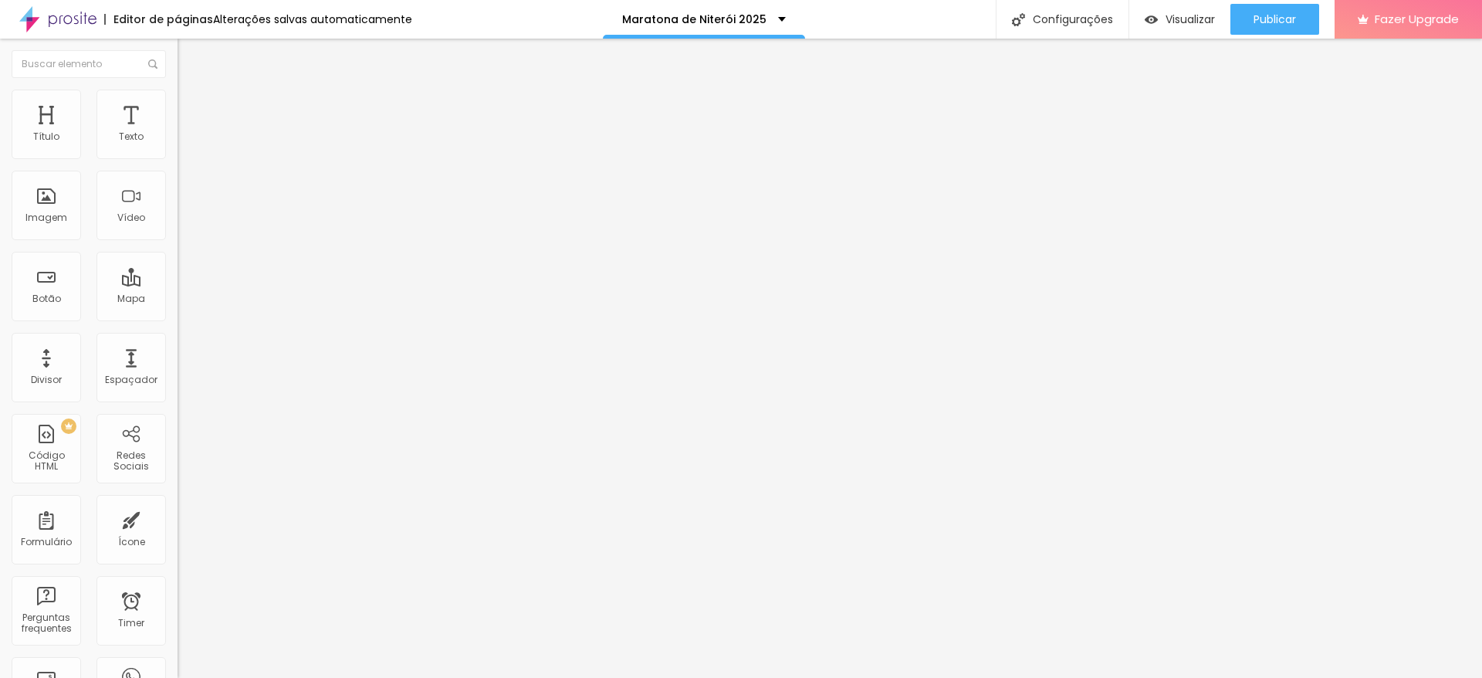
click at [178, 105] on li "Avançado" at bounding box center [267, 97] width 178 height 15
click at [178, 90] on li "Estilo" at bounding box center [267, 81] width 178 height 15
click at [178, 316] on input "[URL][DOMAIN_NAME]" at bounding box center [270, 308] width 185 height 15
paste input "[URL][DOMAIN_NAME]"
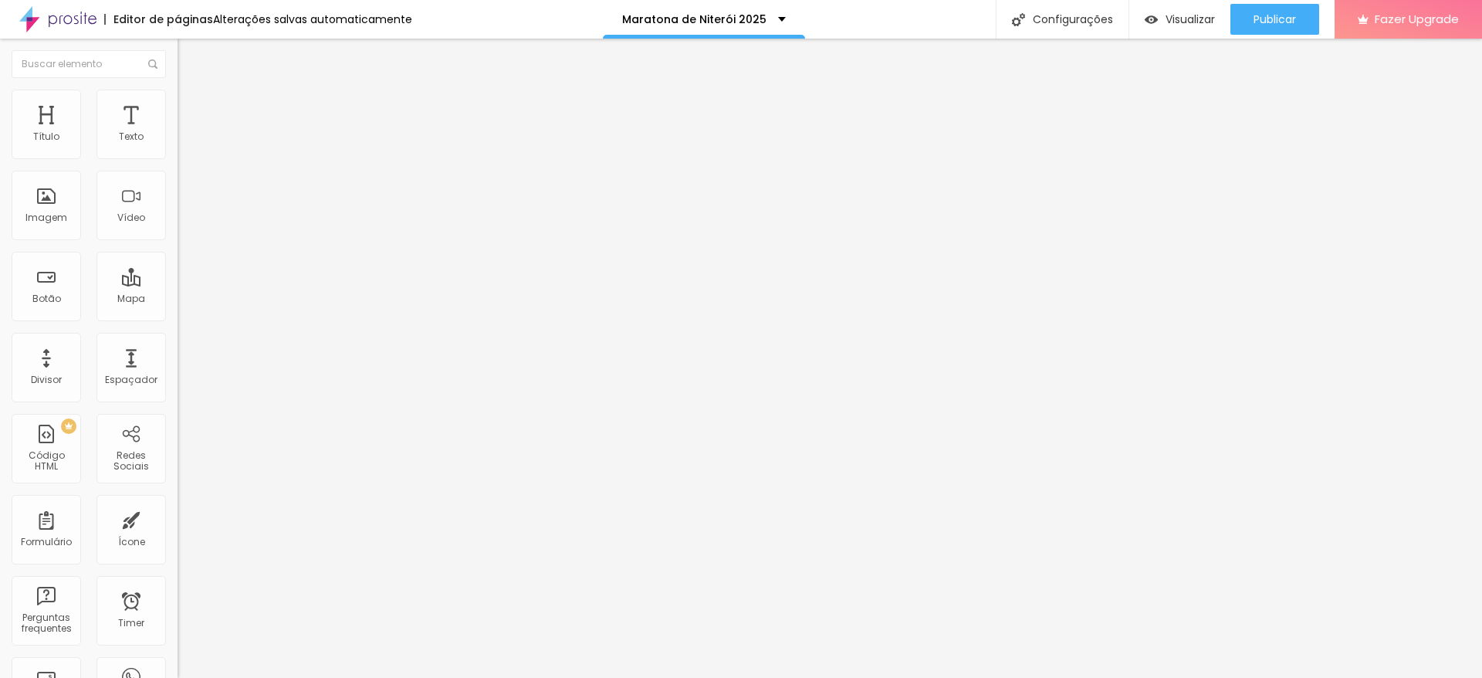
type input "[URL][DOMAIN_NAME]"
paste input "[URL][DOMAIN_NAME]"
type input "[URL][DOMAIN_NAME]"
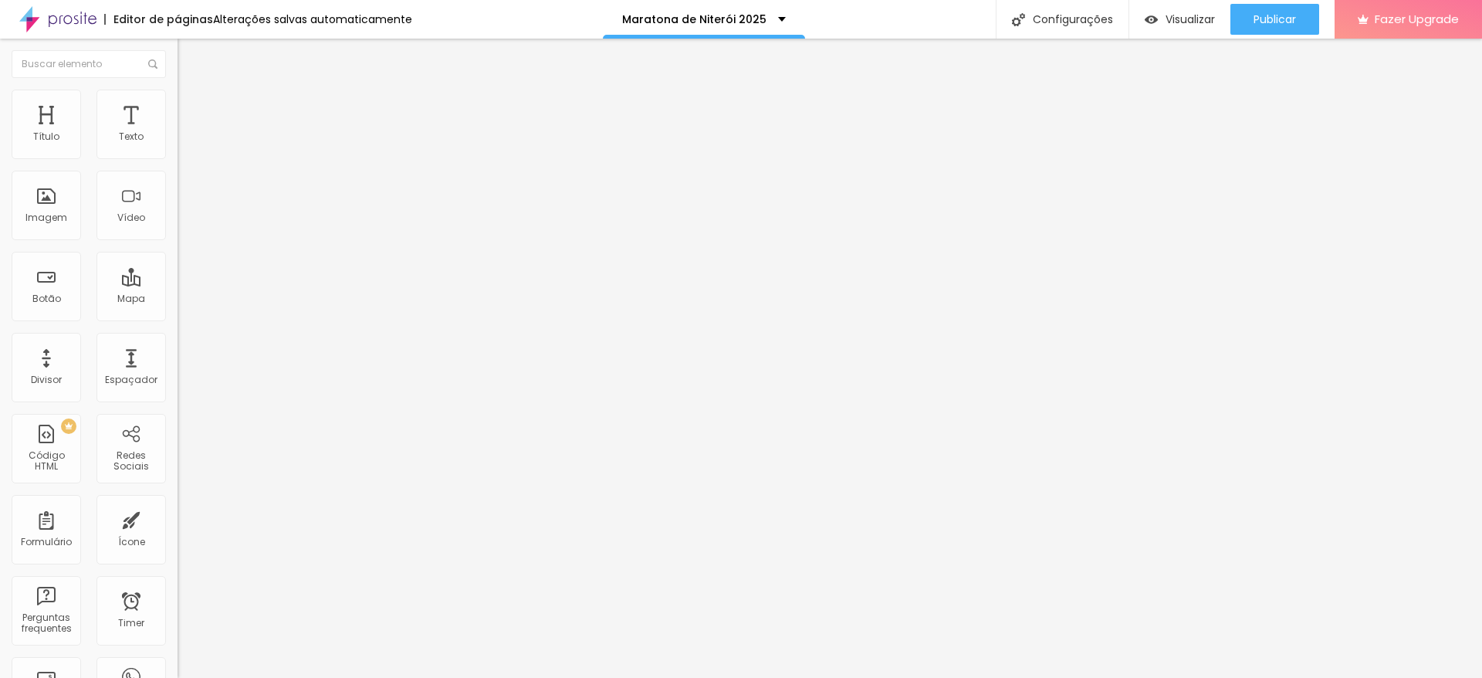
scroll to position [0, 0]
click at [178, 90] on li "Estilo" at bounding box center [267, 97] width 178 height 15
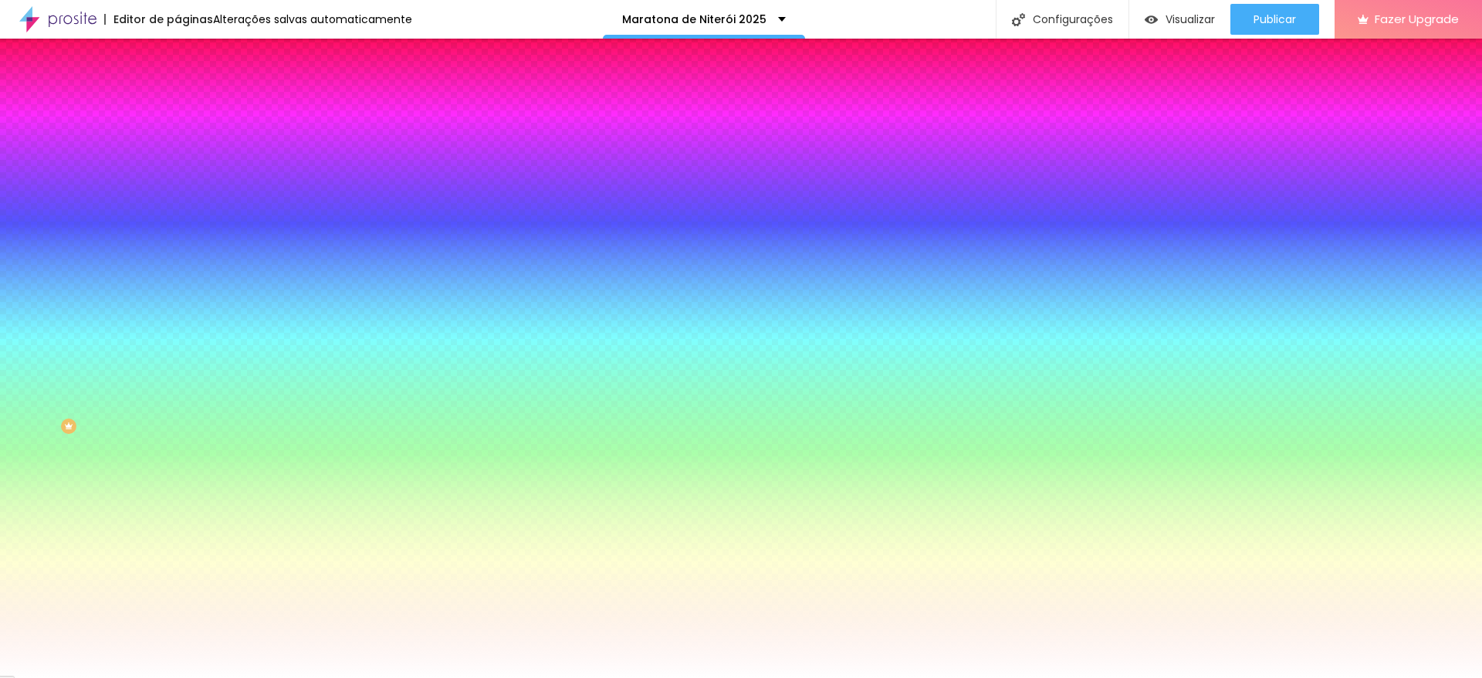
click at [178, 105] on li "Avançado" at bounding box center [267, 112] width 178 height 15
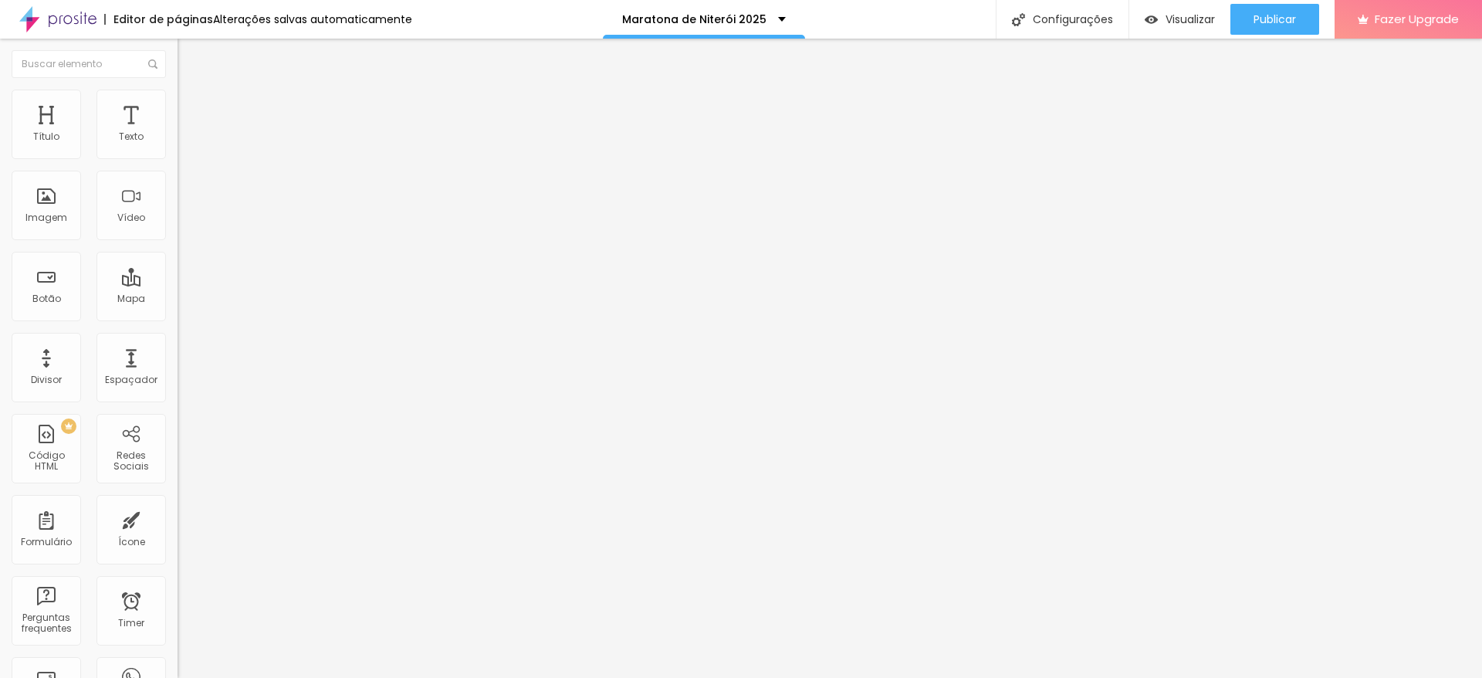
click at [191, 103] on span "Estilo" at bounding box center [203, 99] width 24 height 13
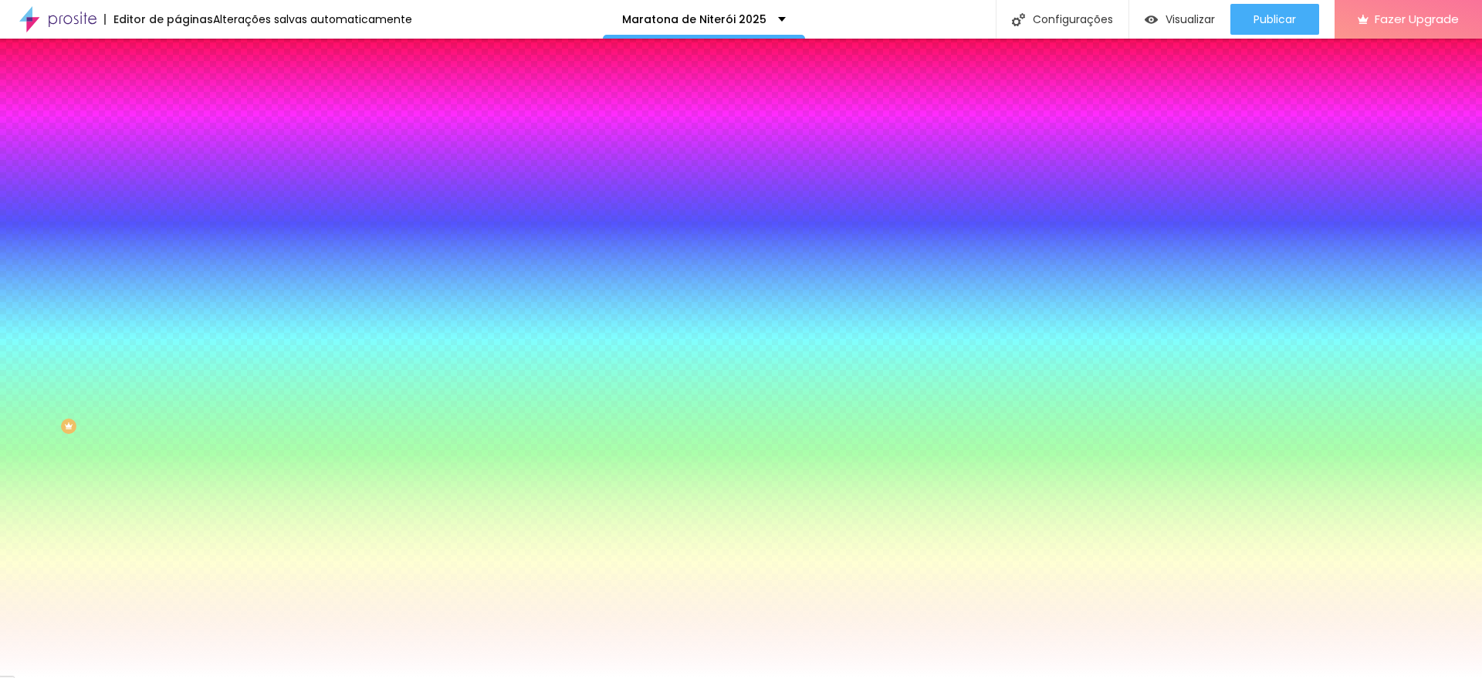
click at [189, 55] on img "button" at bounding box center [195, 56] width 12 height 12
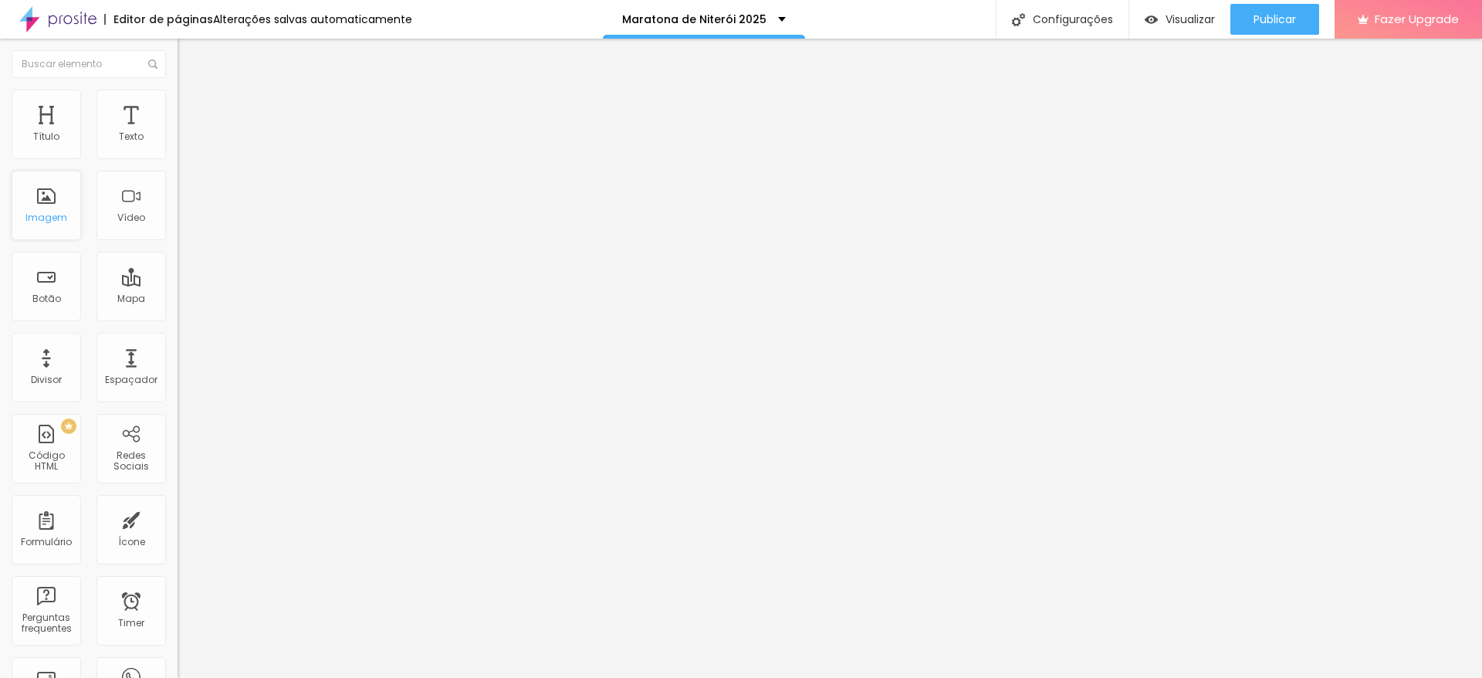
click at [46, 240] on div "Imagem" at bounding box center [46, 205] width 69 height 69
click at [178, 133] on span "Adicionar imagem" at bounding box center [228, 126] width 100 height 13
click at [1274, 19] on span "Publicar" at bounding box center [1275, 19] width 42 height 12
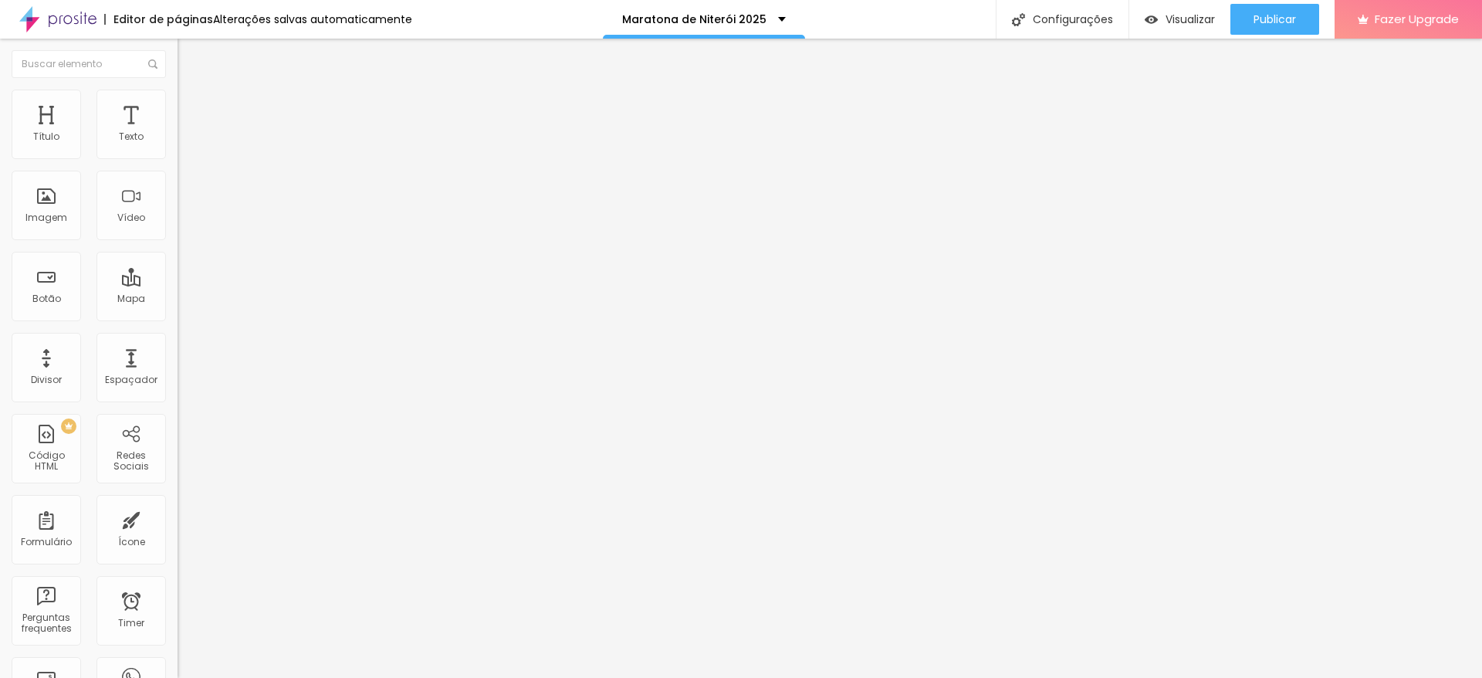
click at [178, 145] on input "Click me" at bounding box center [270, 137] width 185 height 15
drag, startPoint x: 105, startPoint y: 164, endPoint x: 0, endPoint y: 161, distance: 105.0
click at [178, 161] on div "Texto Click me Alinhamento [GEOGRAPHIC_DATA] Link URL https:// Abrir em uma nov…" at bounding box center [267, 232] width 178 height 225
click at [178, 145] on input "comprar" at bounding box center [270, 137] width 185 height 15
type input "Comprar"
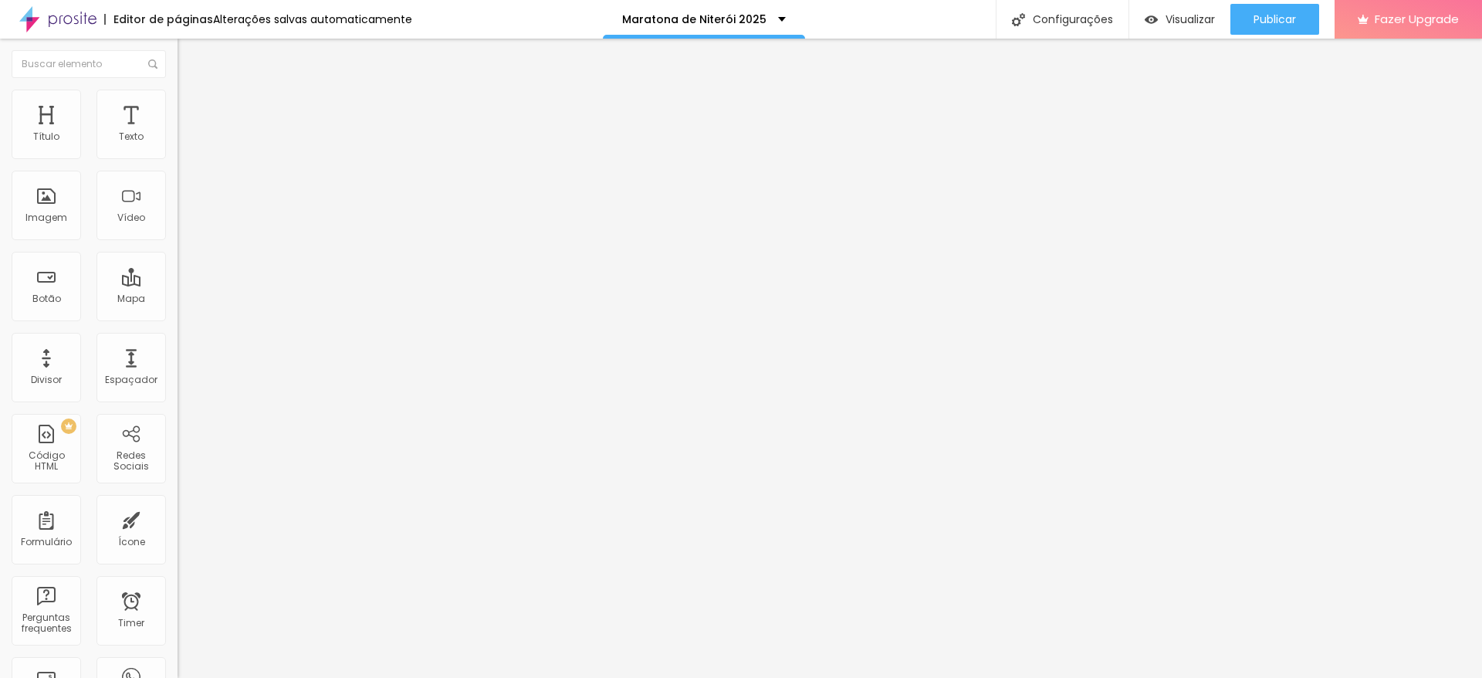
click at [178, 384] on div "Editar Botão Conteúdo Estilo Avançado Texto Comprar Alinhamento Tamanho Normal …" at bounding box center [267, 358] width 178 height 639
click at [178, 318] on input "https://" at bounding box center [270, 310] width 185 height 15
drag, startPoint x: 88, startPoint y: 314, endPoint x: 0, endPoint y: 306, distance: 88.3
click at [178, 306] on div "Texto Comprar Alinhamento Tamanho Normal Pequeno Normal Grande Link URL https:/…" at bounding box center [267, 232] width 178 height 225
paste input "[DOMAIN_NAME][URL]"
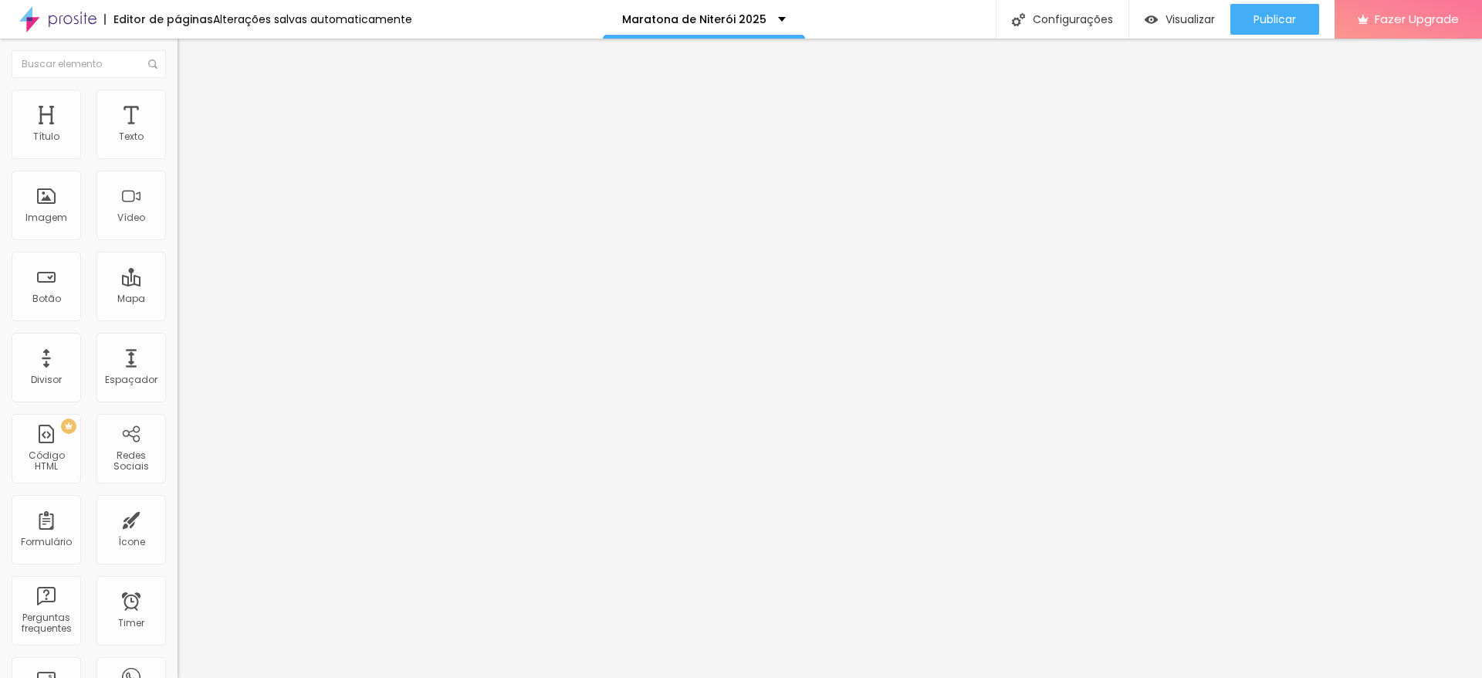
scroll to position [0, 545]
type input "[URL][DOMAIN_NAME]"
click at [178, 310] on input "https://" at bounding box center [270, 310] width 185 height 15
type input "h"
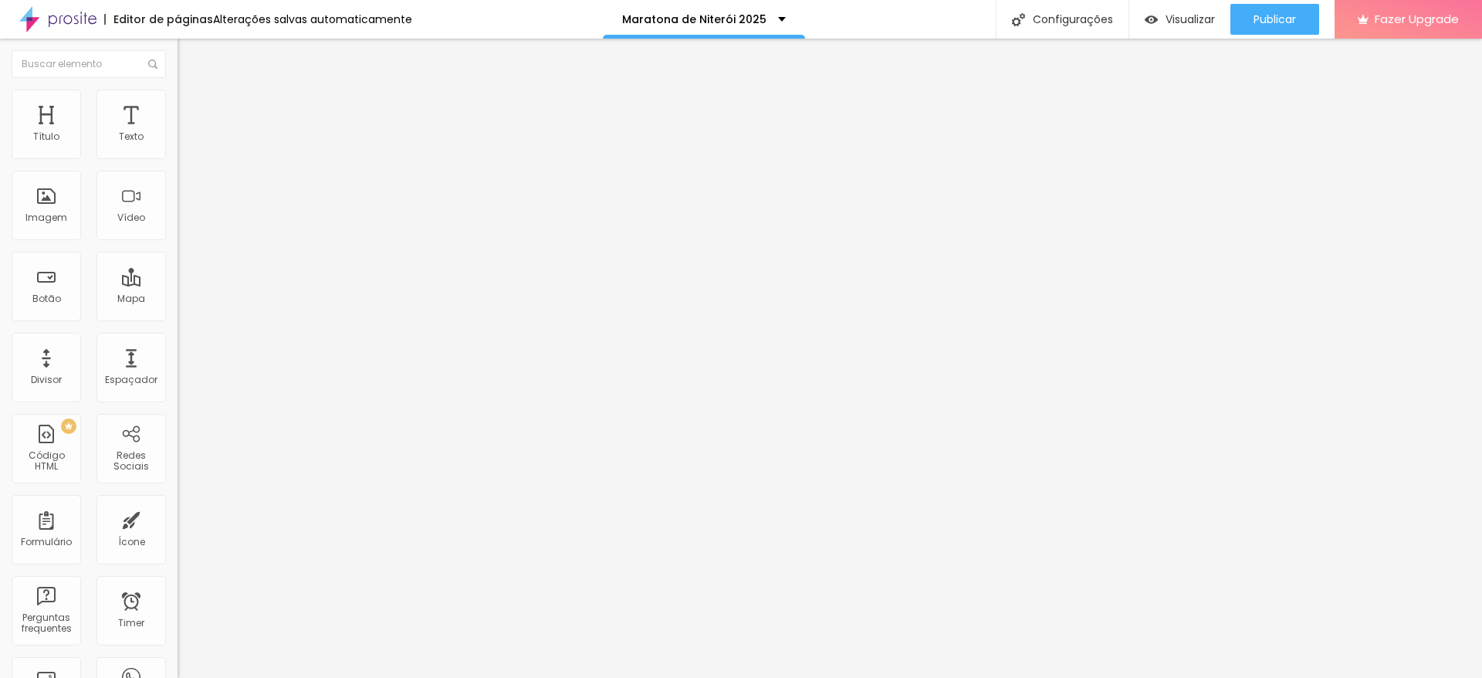
type input "C"
click at [178, 145] on input "Click me" at bounding box center [270, 137] width 185 height 15
type input "C"
type input "Comprar"
click at [178, 444] on div "Editar Botão Conteúdo Estilo Avançado Texto Comprar Alinhamento [GEOGRAPHIC_DAT…" at bounding box center [267, 358] width 178 height 639
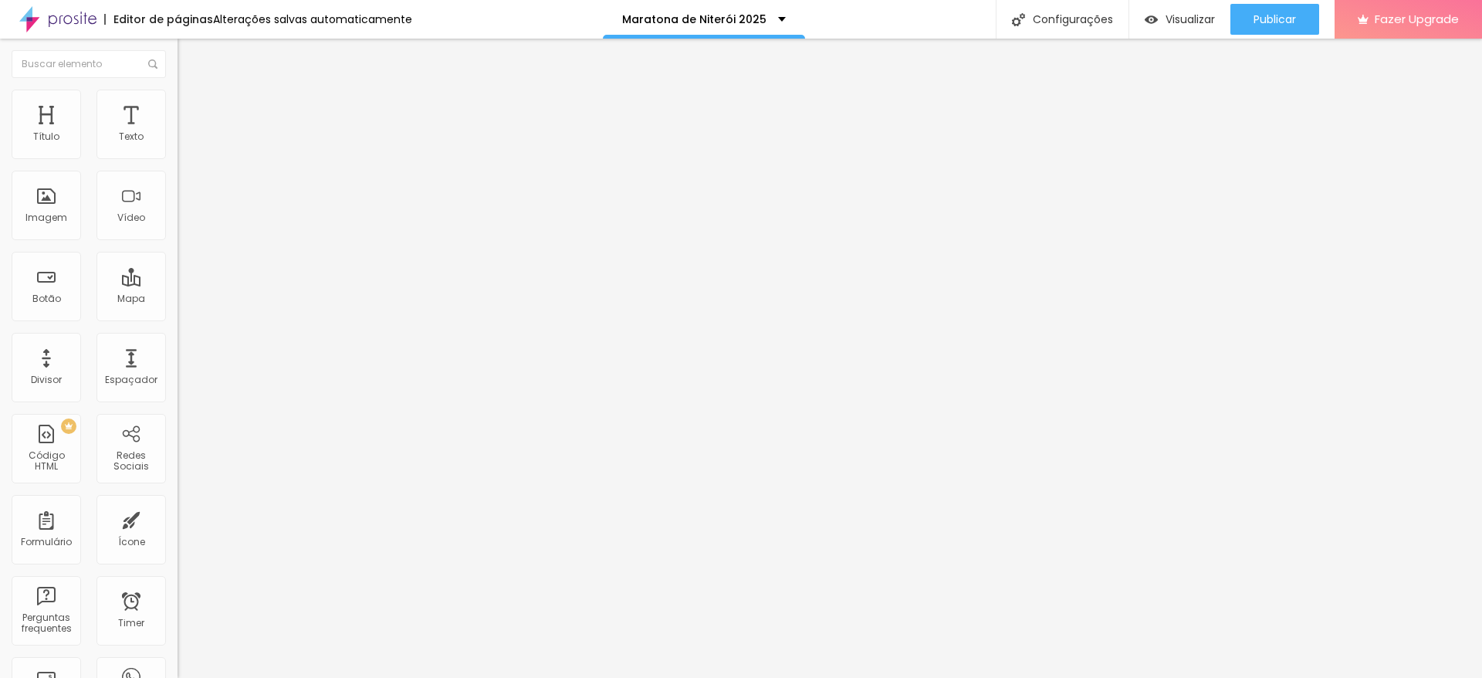
click at [178, 303] on div "URL" at bounding box center [267, 297] width 178 height 9
click at [178, 313] on input "text" at bounding box center [270, 310] width 185 height 15
click at [178, 318] on input "text" at bounding box center [270, 310] width 185 height 15
paste input "[URL][DOMAIN_NAME]"
type input "[URL][DOMAIN_NAME]"
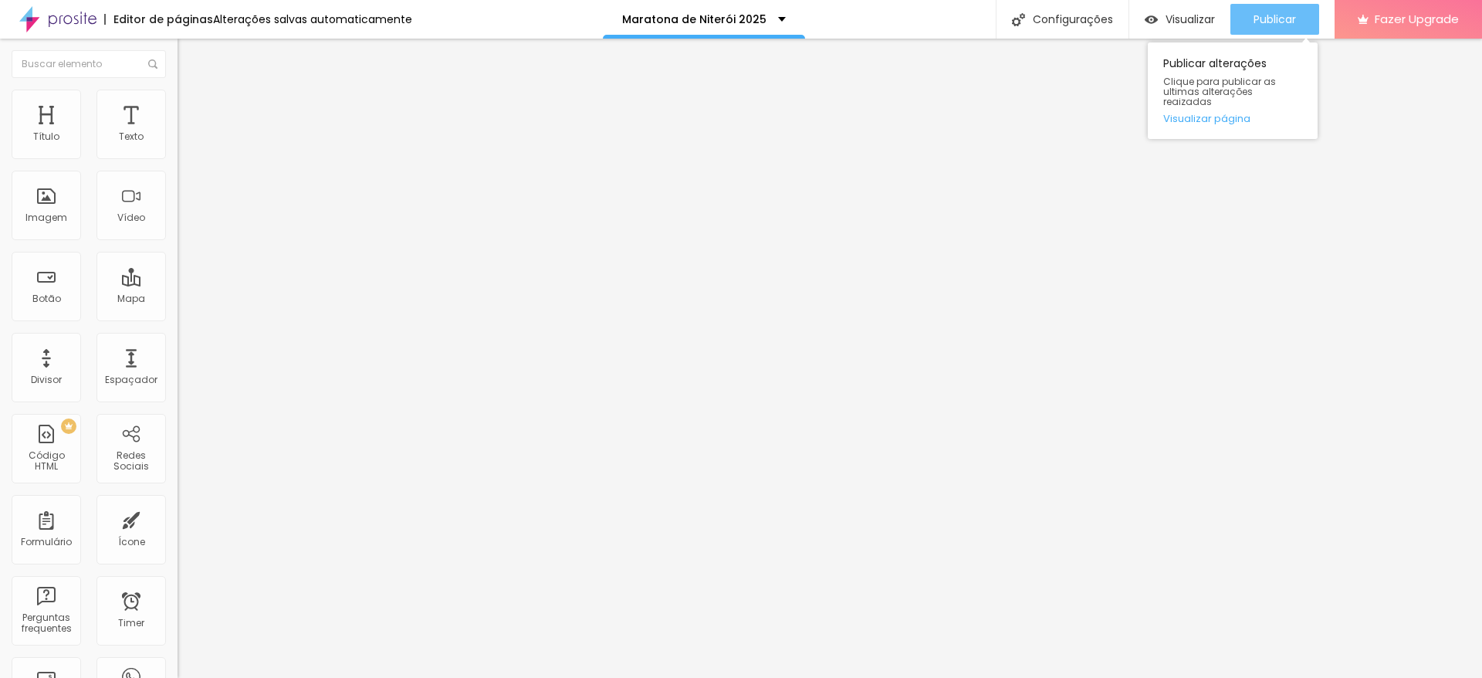
click at [1264, 8] on div "Publicar" at bounding box center [1275, 19] width 42 height 31
click at [1274, 22] on span "Publicar" at bounding box center [1275, 19] width 42 height 12
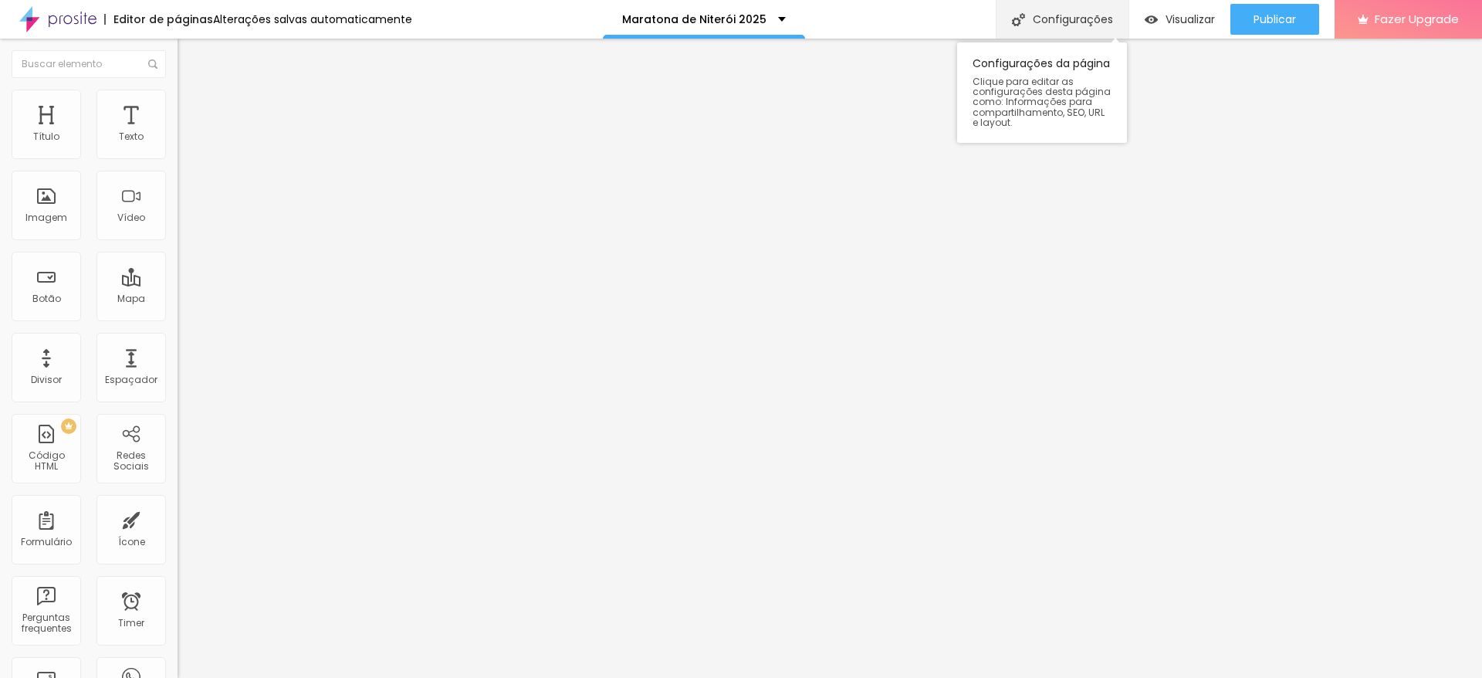
click at [1076, 18] on div "Configurações" at bounding box center [1062, 19] width 133 height 39
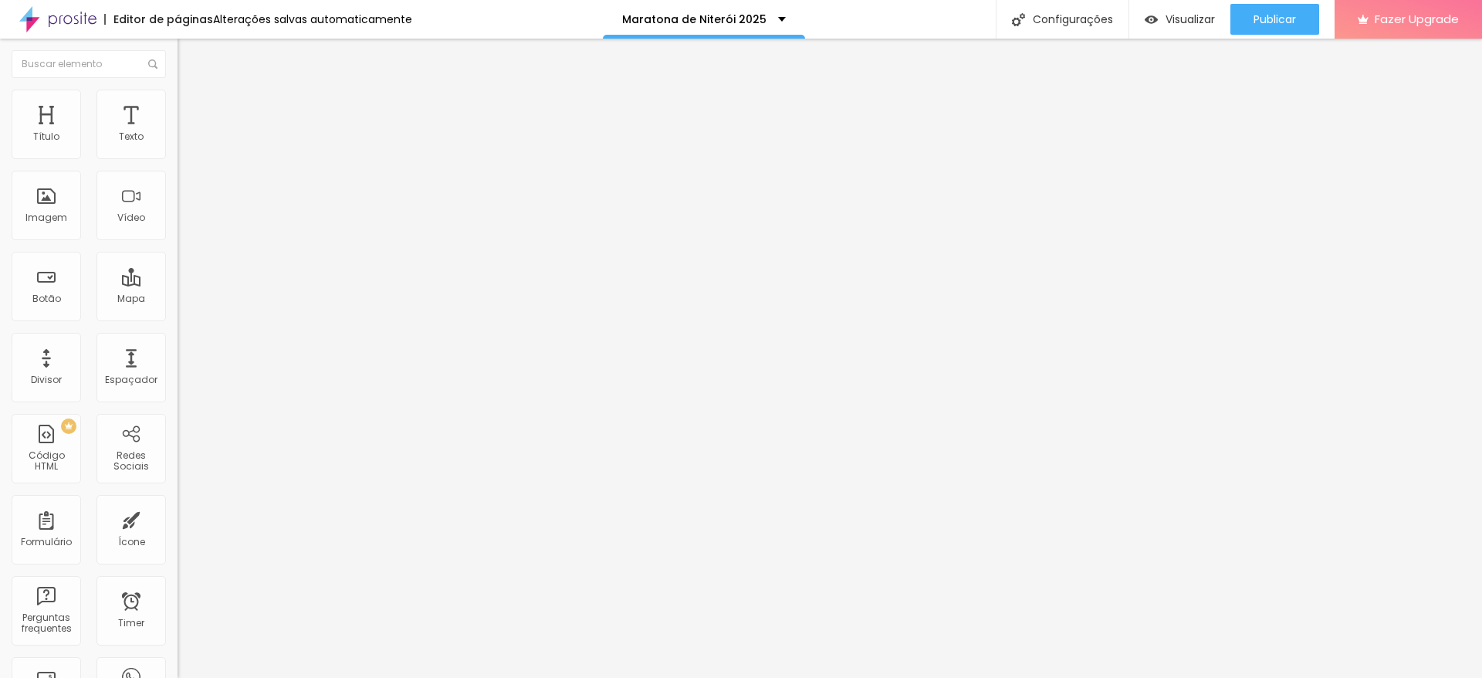
drag, startPoint x: 812, startPoint y: 430, endPoint x: 533, endPoint y: 416, distance: 279.8
type input "Maratona de Niterói 2025- Dream Cobertura Oficial"
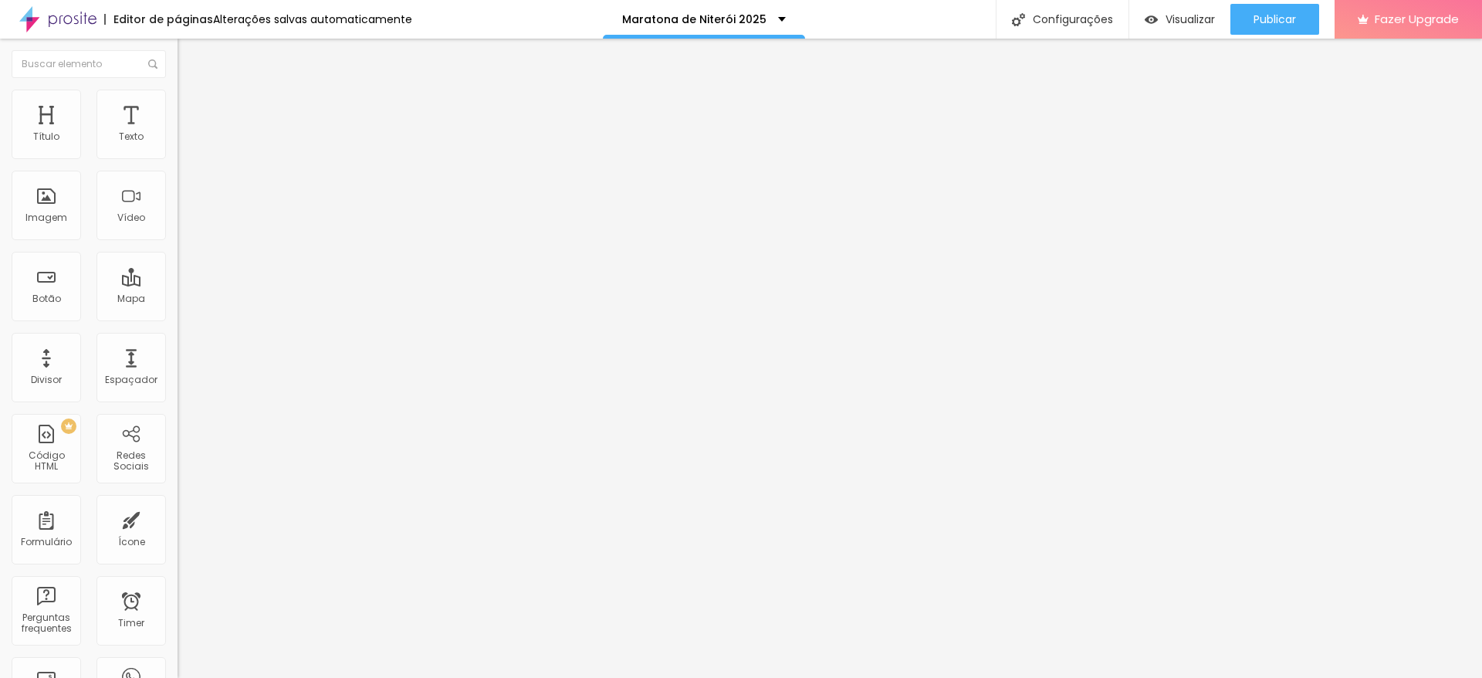
type textarea "Fotos e vídeos da Maratona de Niterói, pacotes e plataformas oficiais da prova."
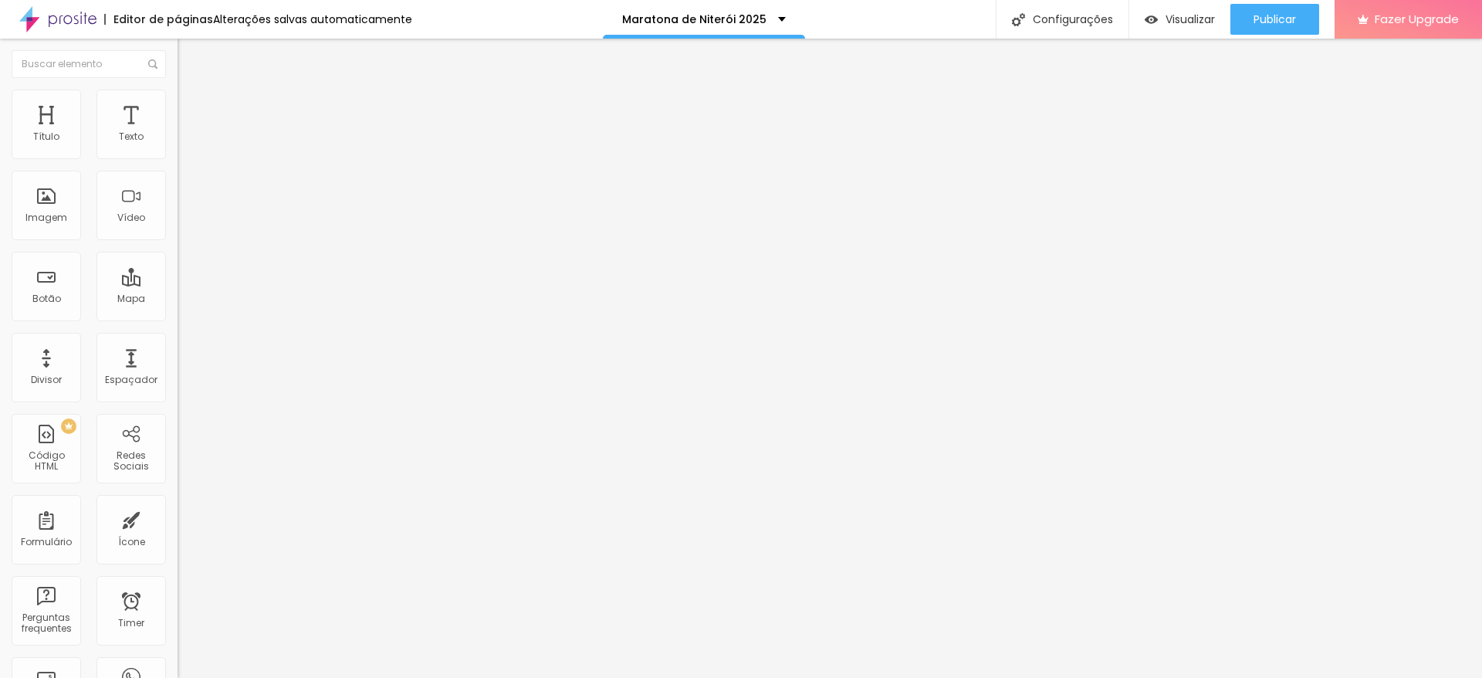
drag, startPoint x: 781, startPoint y: 327, endPoint x: 519, endPoint y: 303, distance: 263.5
type input "Fotos Maratona de Niterói 2025"
type textarea "S"
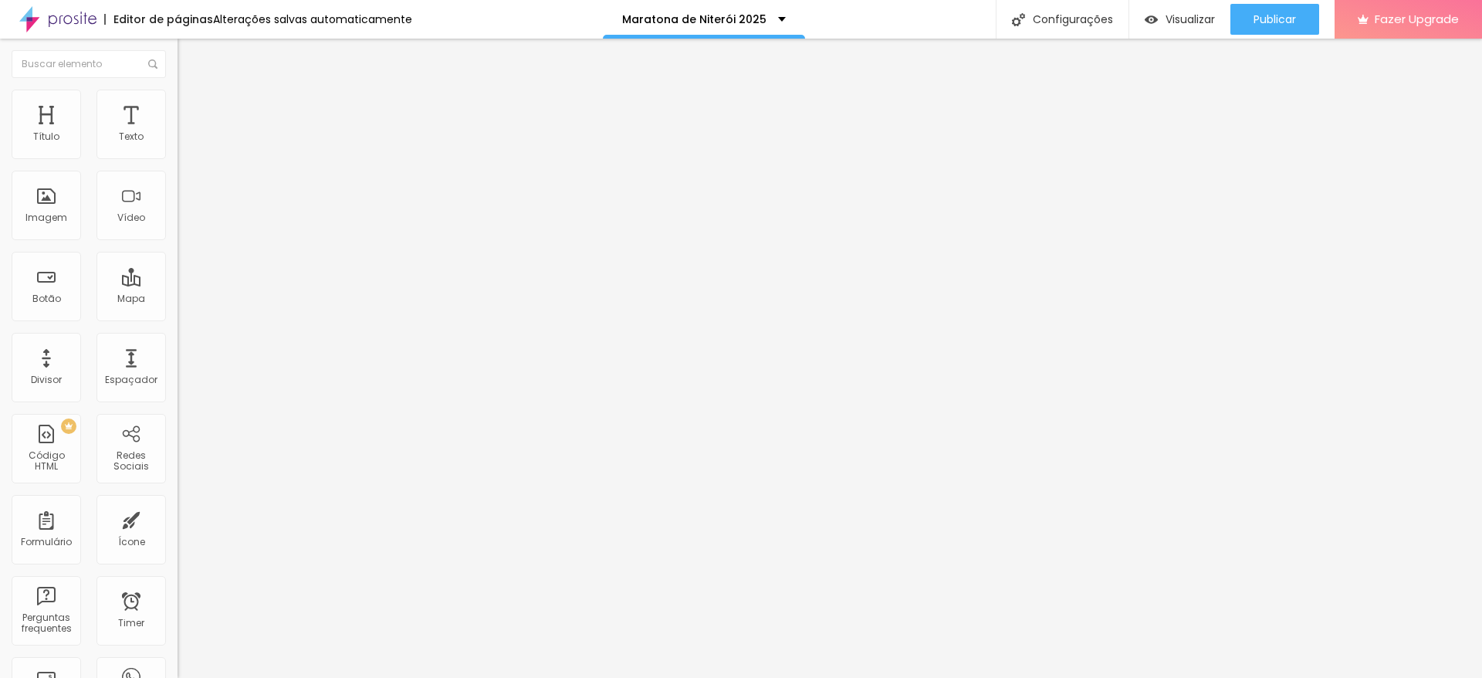
type textarea "maratona de Niterói"
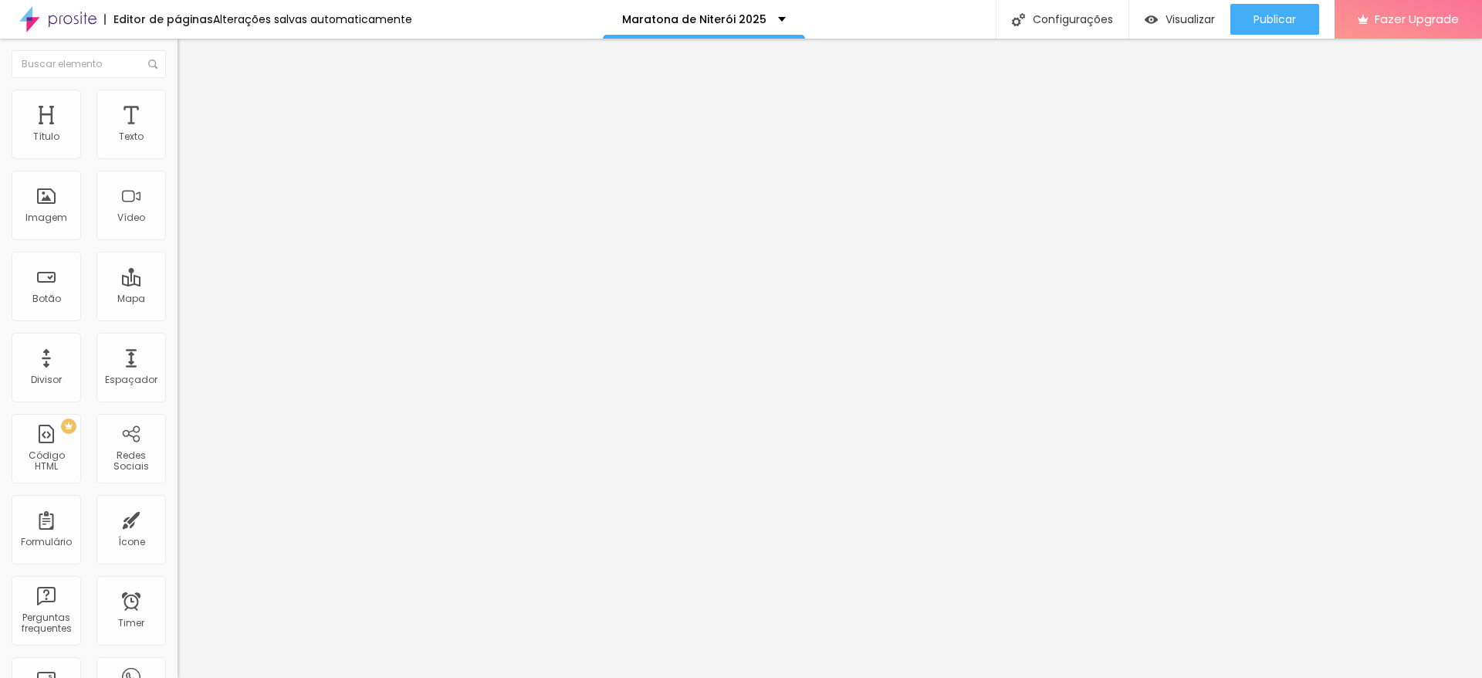
click at [1291, 13] on span "Publicar" at bounding box center [1275, 19] width 42 height 12
click at [1276, 25] on span "Publicar" at bounding box center [1275, 19] width 42 height 12
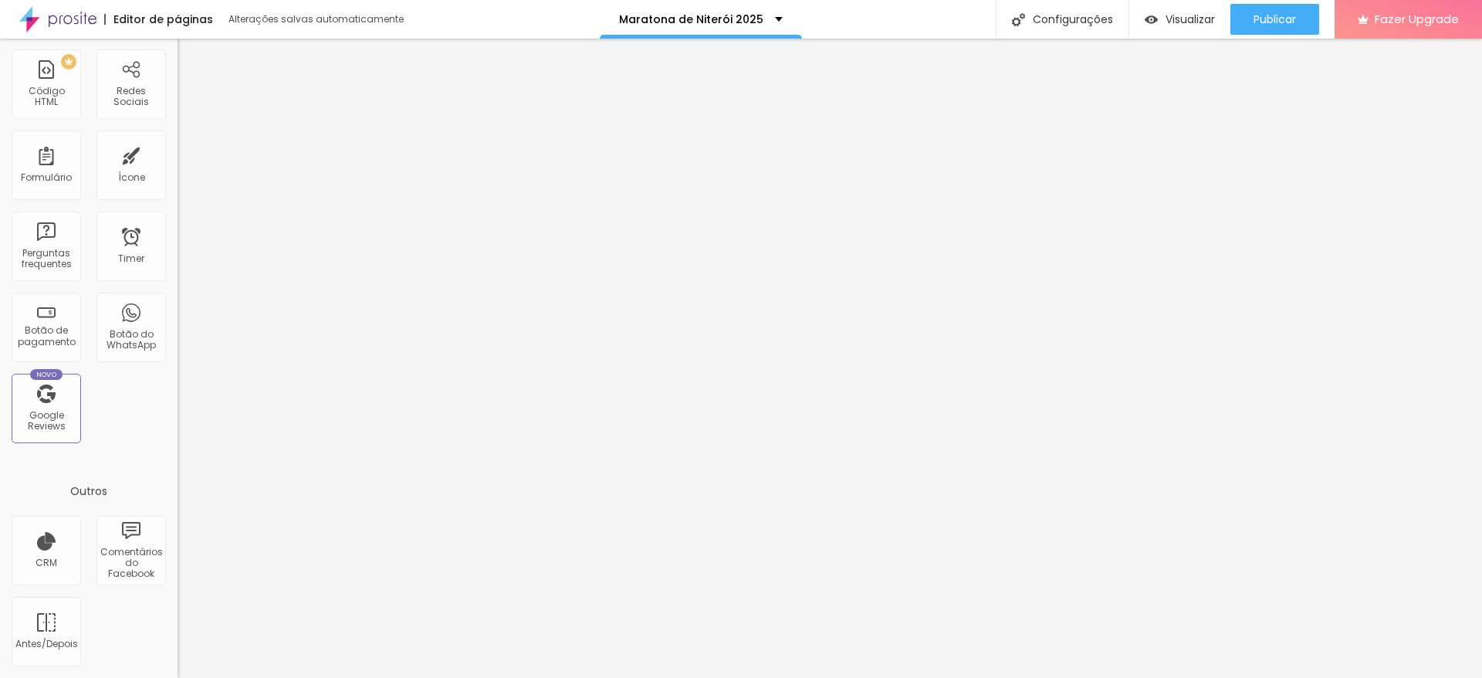
scroll to position [1081, 0]
click at [100, 329] on div "Botão do WhatsApp" at bounding box center [130, 340] width 61 height 22
